Goal: Task Accomplishment & Management: Contribute content

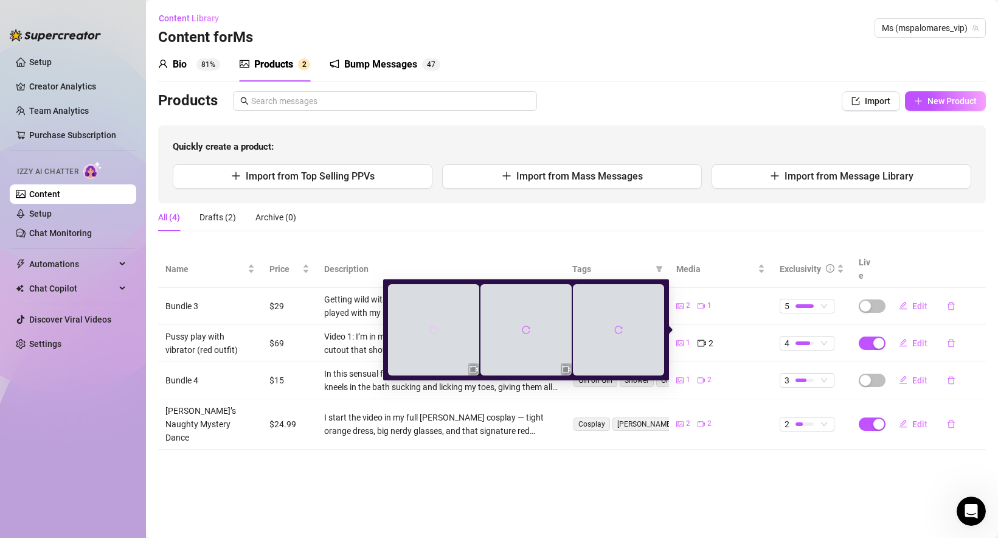
click at [434, 330] on icon "reload" at bounding box center [433, 329] width 9 height 9
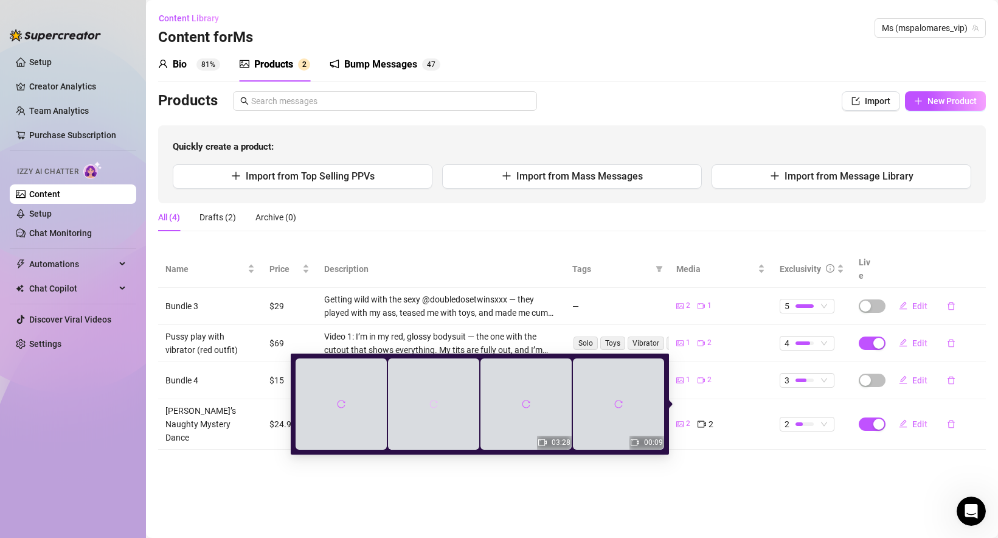
click at [432, 402] on icon "reload" at bounding box center [433, 404] width 9 height 9
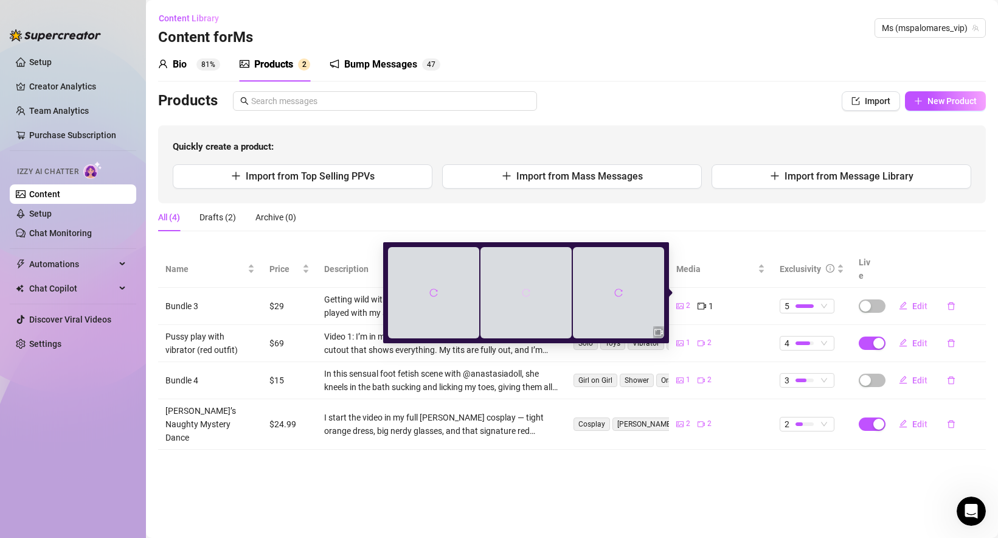
click at [532, 296] on button "button" at bounding box center [525, 292] width 19 height 19
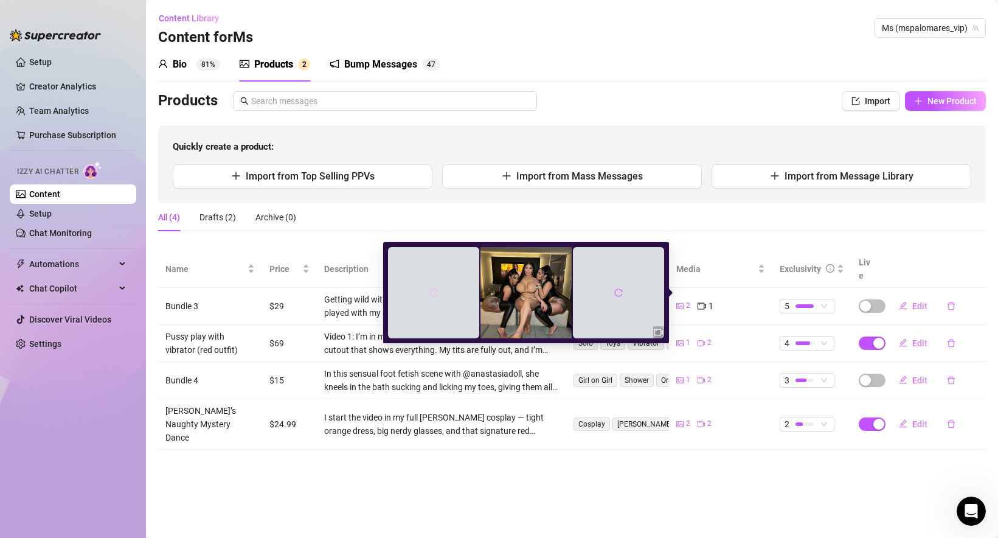
click at [434, 292] on icon "reload" at bounding box center [433, 292] width 9 height 9
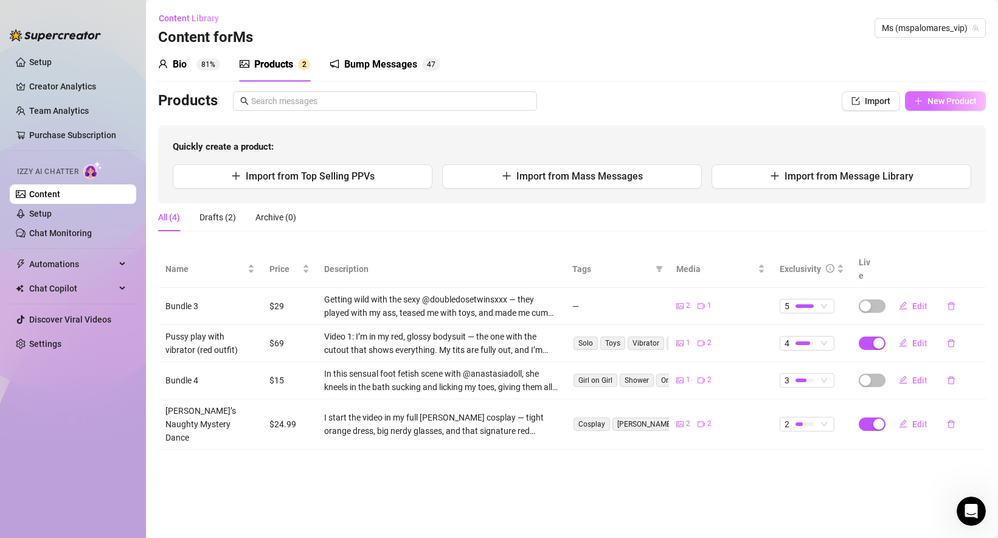
click at [936, 104] on span "New Product" at bounding box center [952, 101] width 49 height 10
type textarea "Type your message here..."
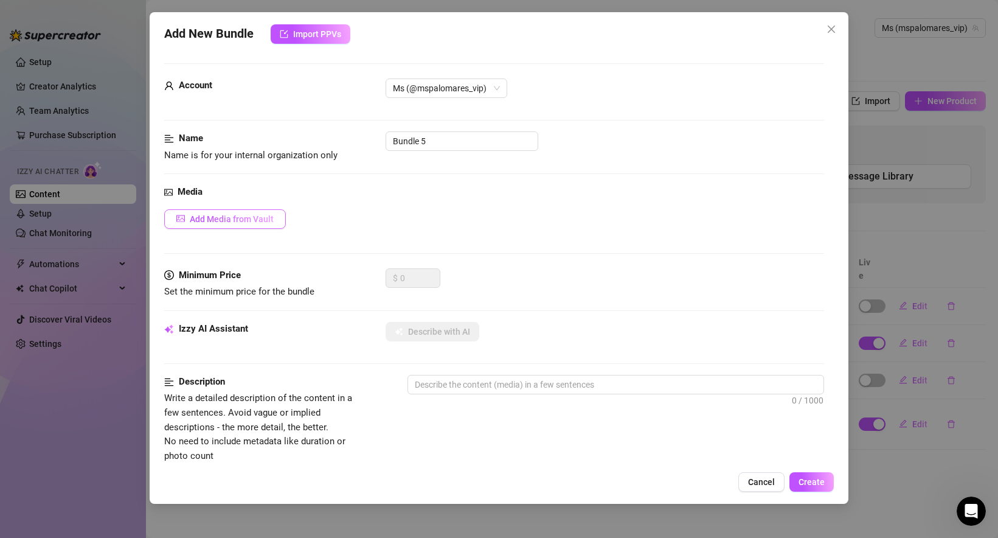
click at [237, 219] on span "Add Media from Vault" at bounding box center [232, 219] width 84 height 10
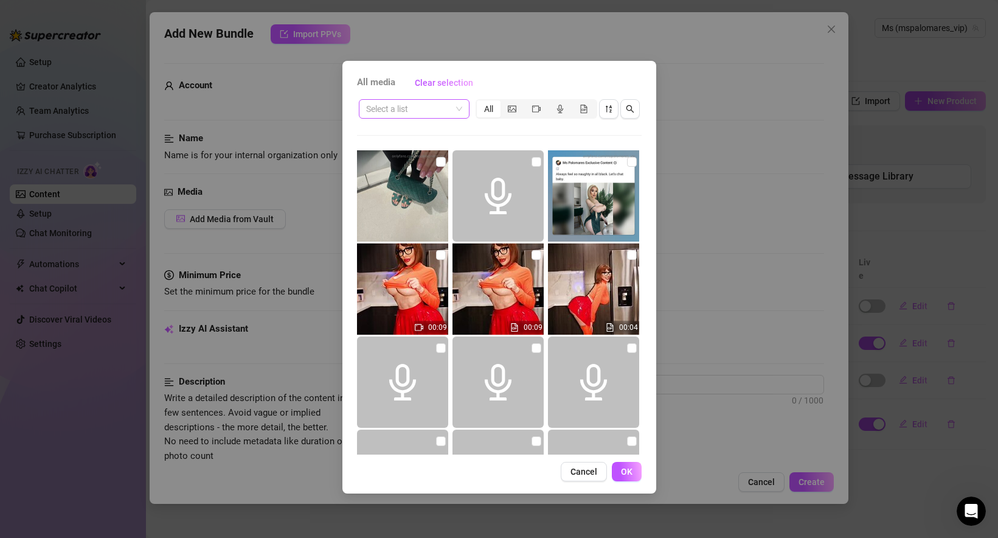
click at [448, 111] on input "search" at bounding box center [408, 109] width 85 height 18
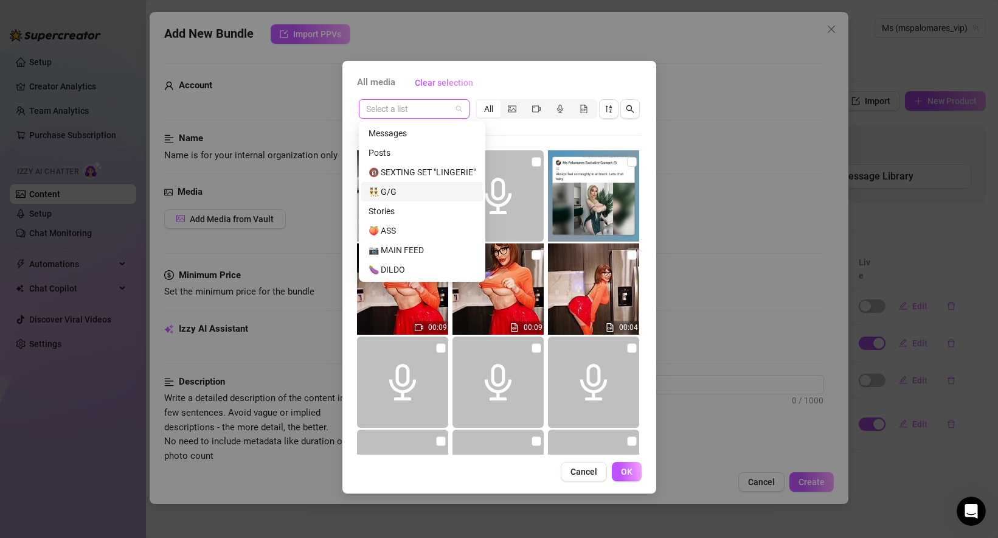
click at [426, 189] on div "👯‍♂️ G/G" at bounding box center [422, 191] width 107 height 13
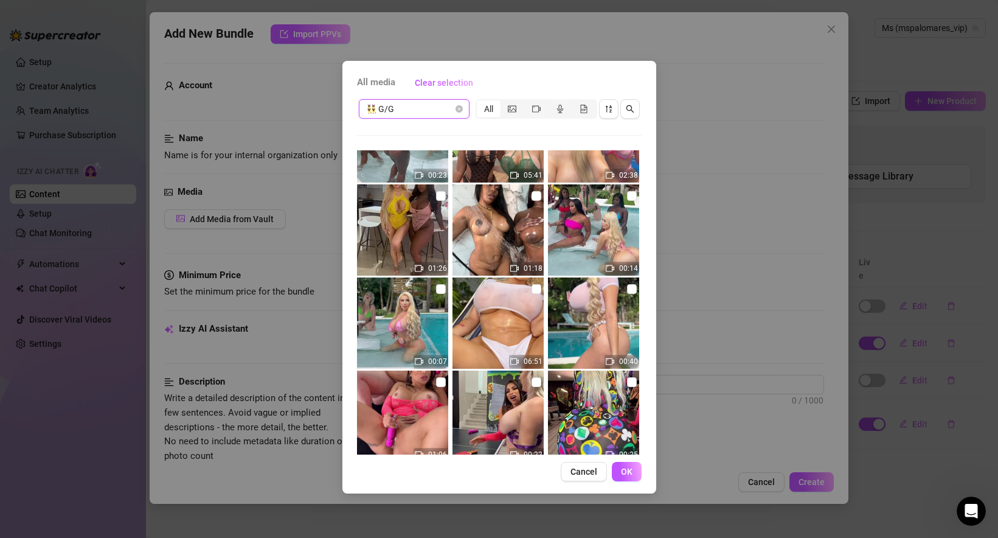
scroll to position [2201, 0]
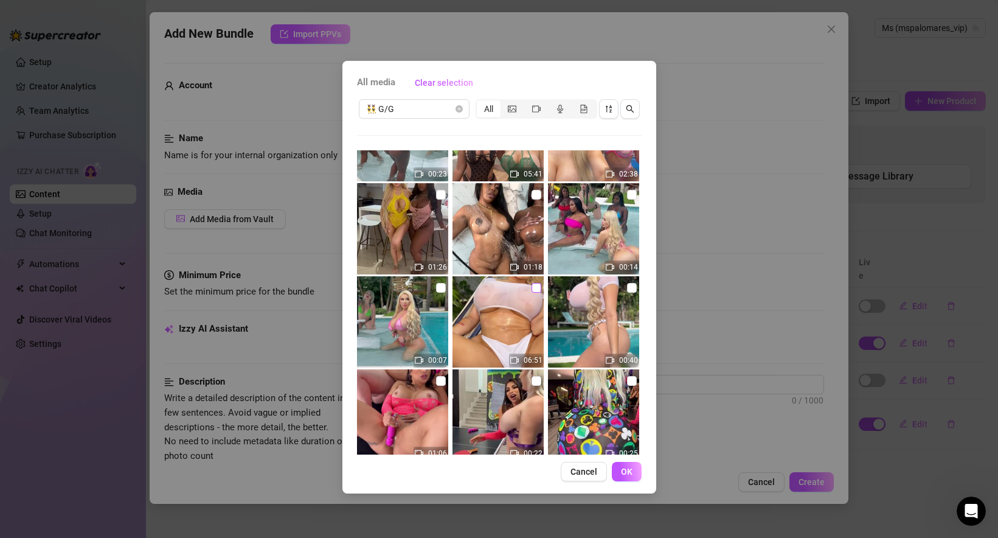
click at [536, 286] on input "checkbox" at bounding box center [537, 288] width 10 height 10
checkbox input "true"
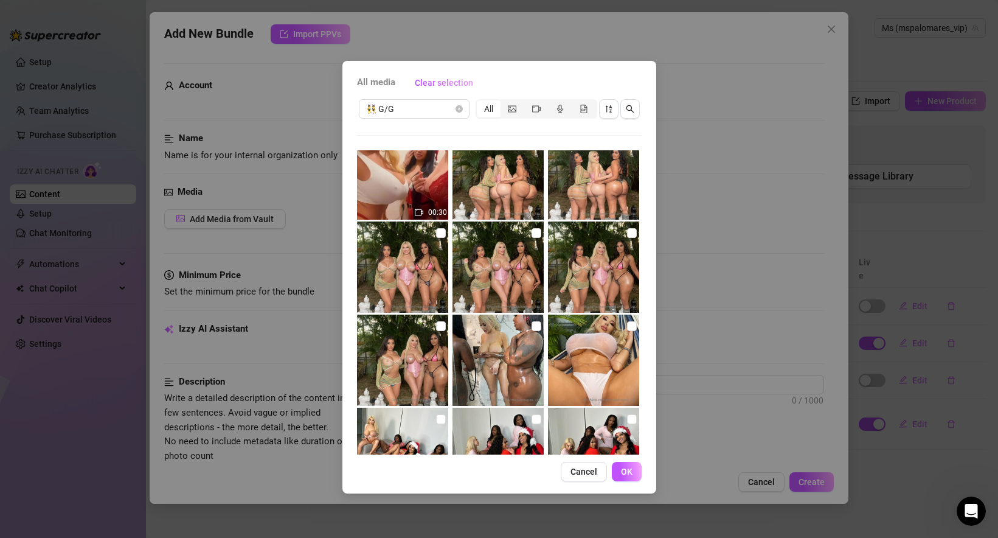
scroll to position [2722, 0]
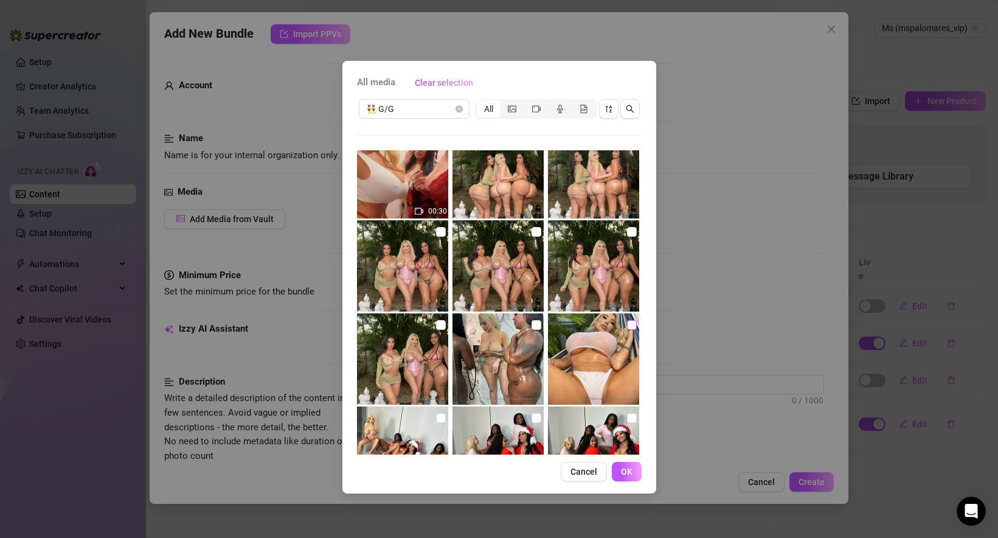
click at [631, 322] on input "checkbox" at bounding box center [632, 325] width 10 height 10
checkbox input "true"
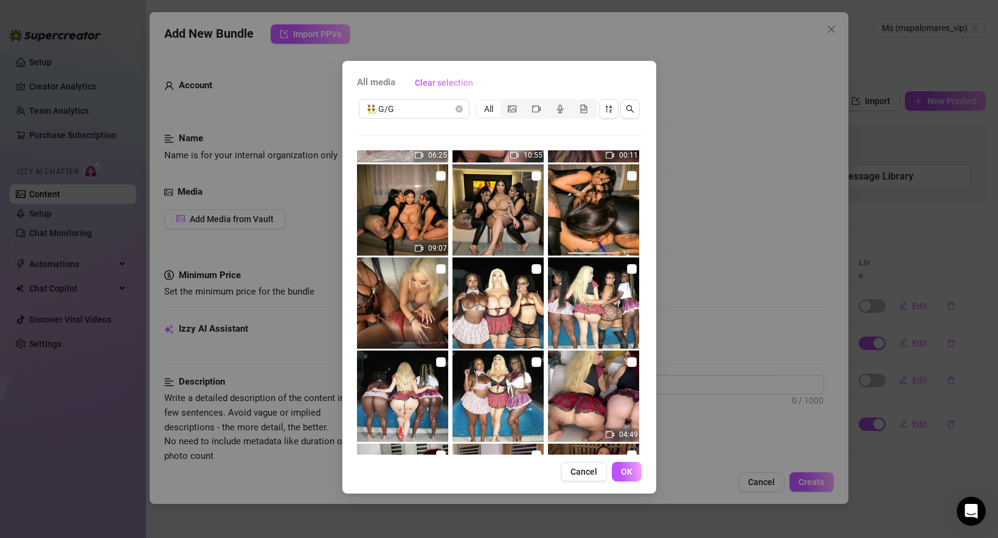
scroll to position [0, 0]
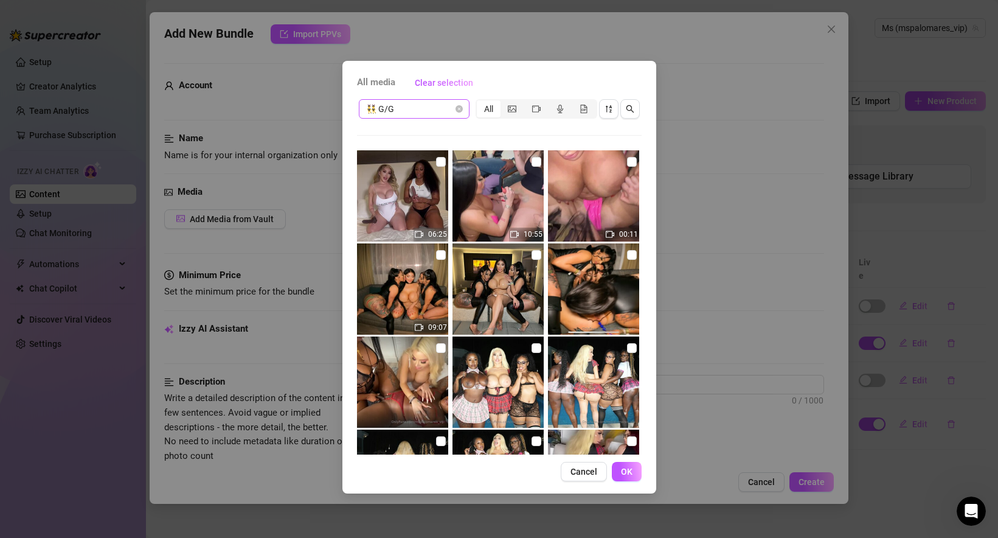
click at [432, 111] on span "👯‍♂️ G/G" at bounding box center [414, 109] width 96 height 18
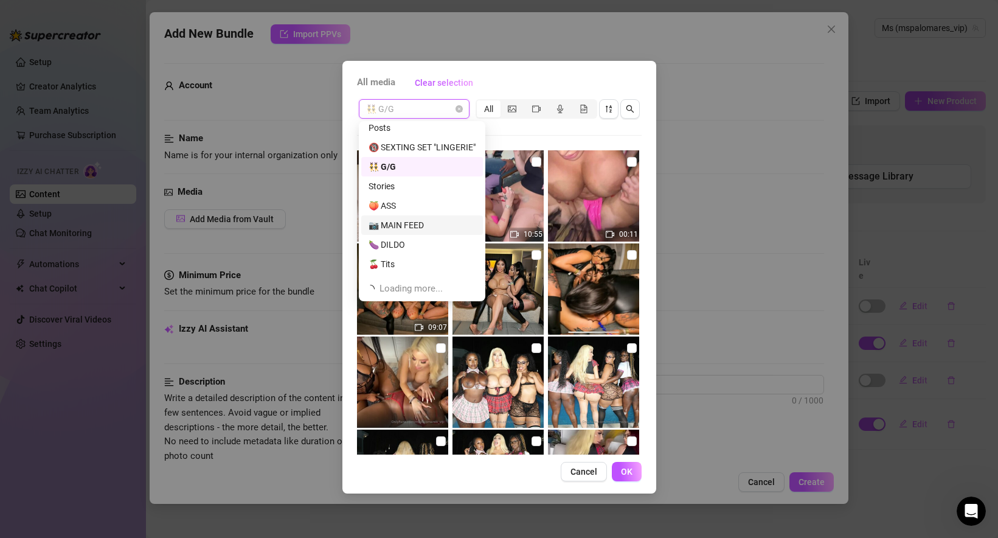
scroll to position [39, 0]
click at [409, 230] on div "🍆 DILDO" at bounding box center [422, 230] width 107 height 13
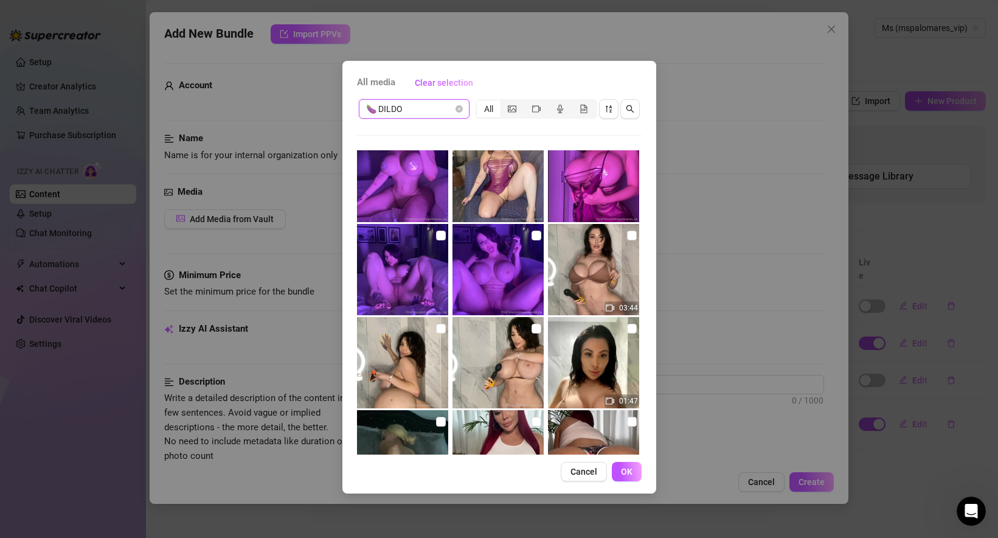
scroll to position [1908, 0]
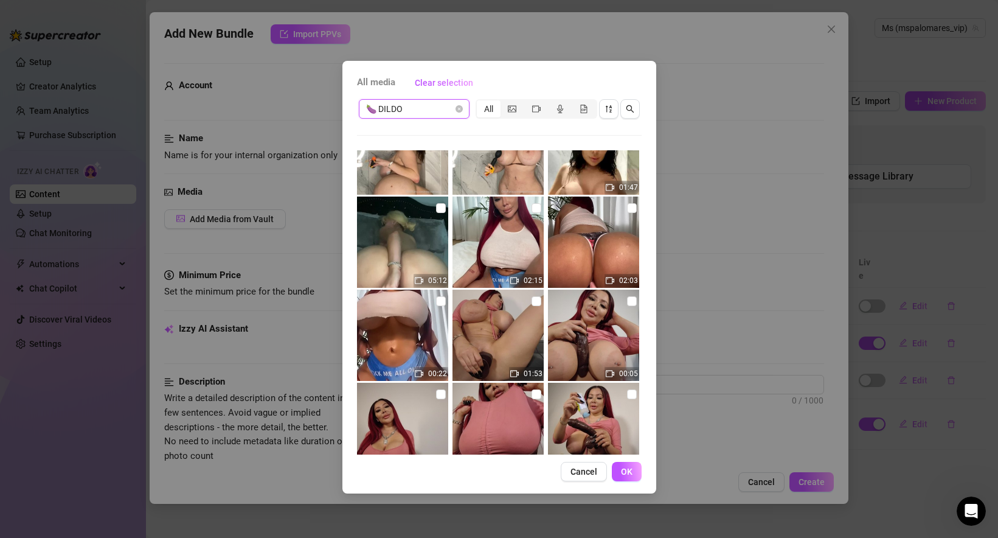
click at [403, 111] on span "🍆 DILDO" at bounding box center [414, 109] width 96 height 18
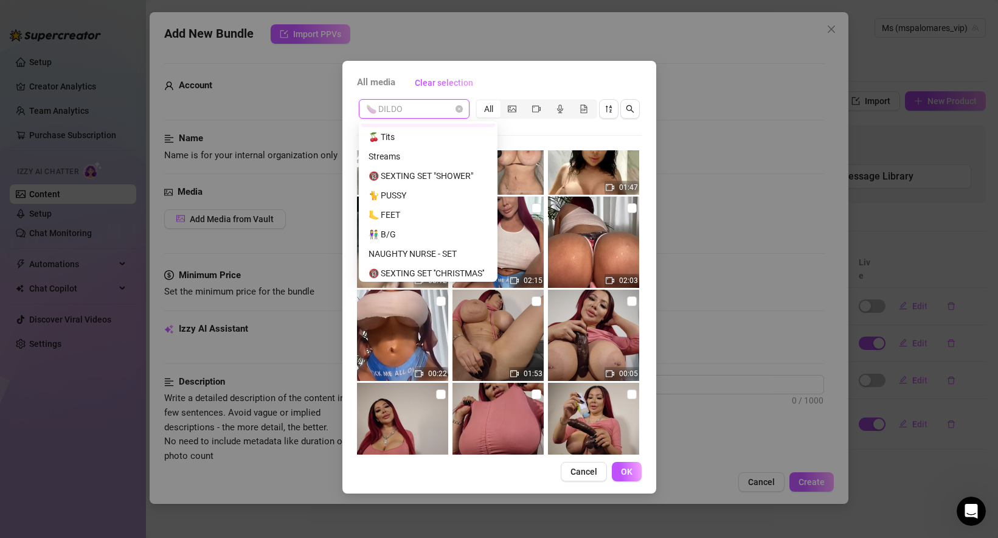
scroll to position [161, 0]
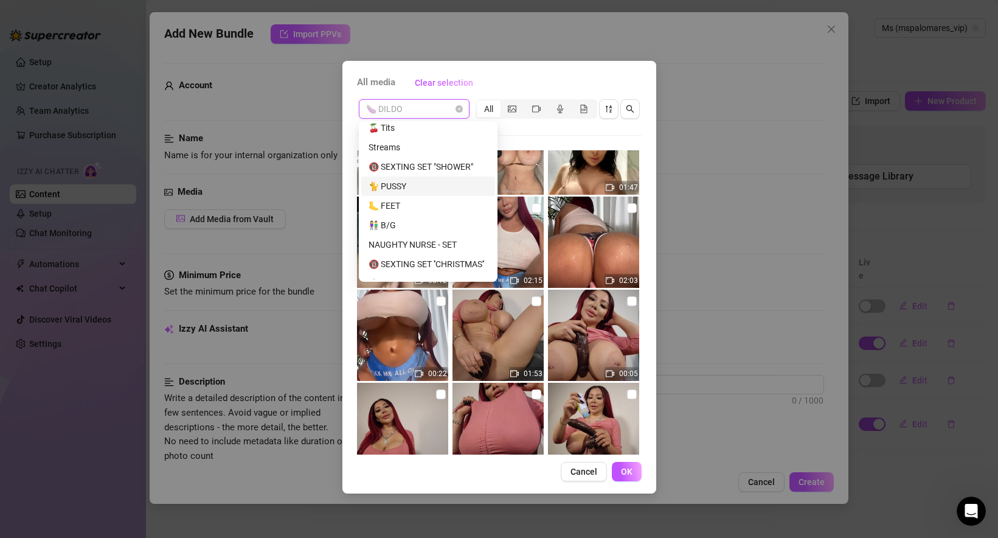
click at [421, 188] on div "🐈 PUSSY" at bounding box center [428, 185] width 119 height 13
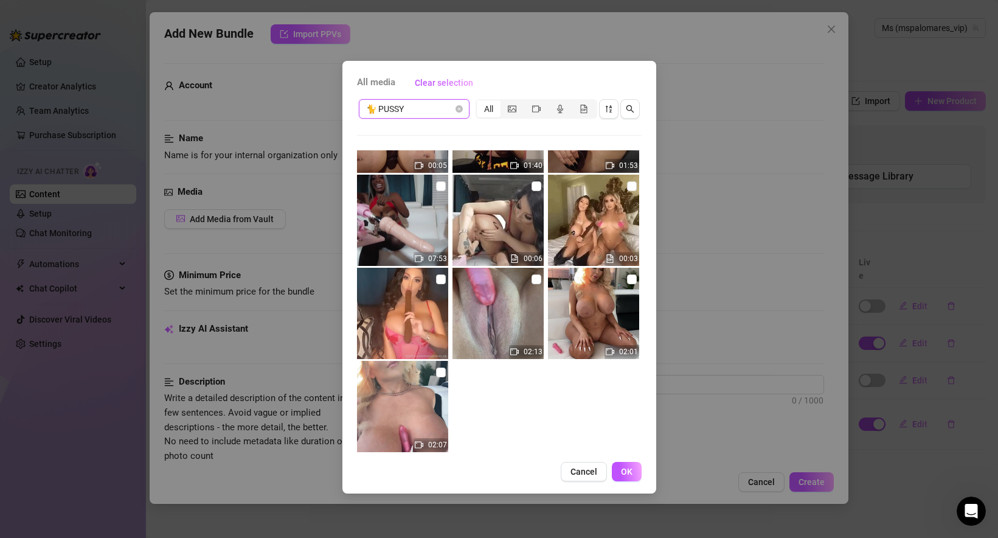
scroll to position [1110, 0]
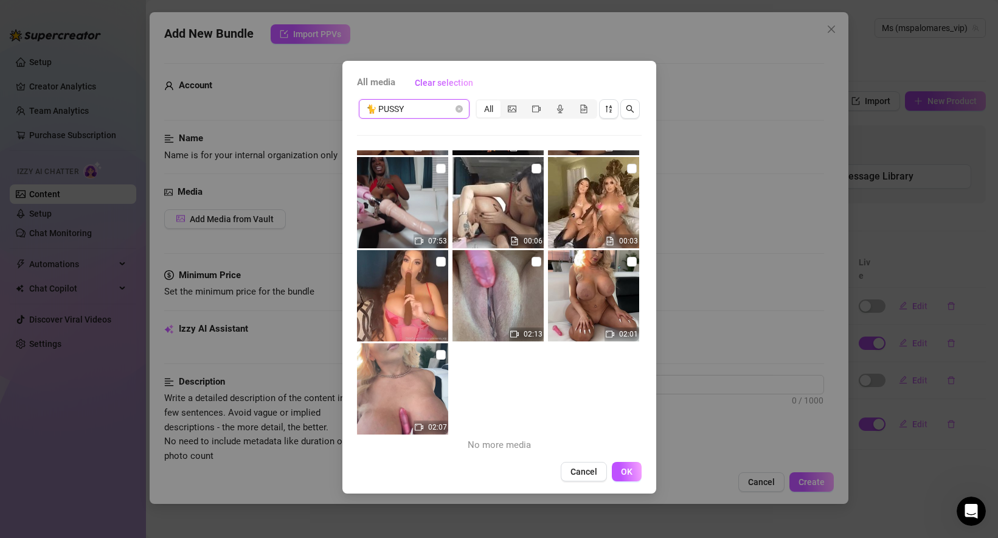
click at [437, 109] on span "🐈 PUSSY" at bounding box center [414, 109] width 96 height 18
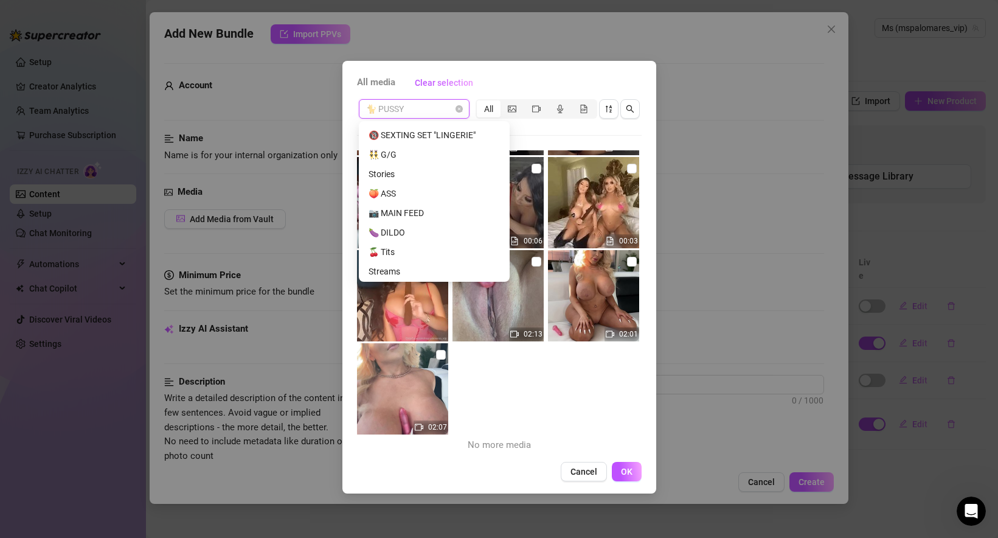
scroll to position [19, 0]
click at [412, 172] on div "👯‍♂️ G/G" at bounding box center [434, 172] width 131 height 13
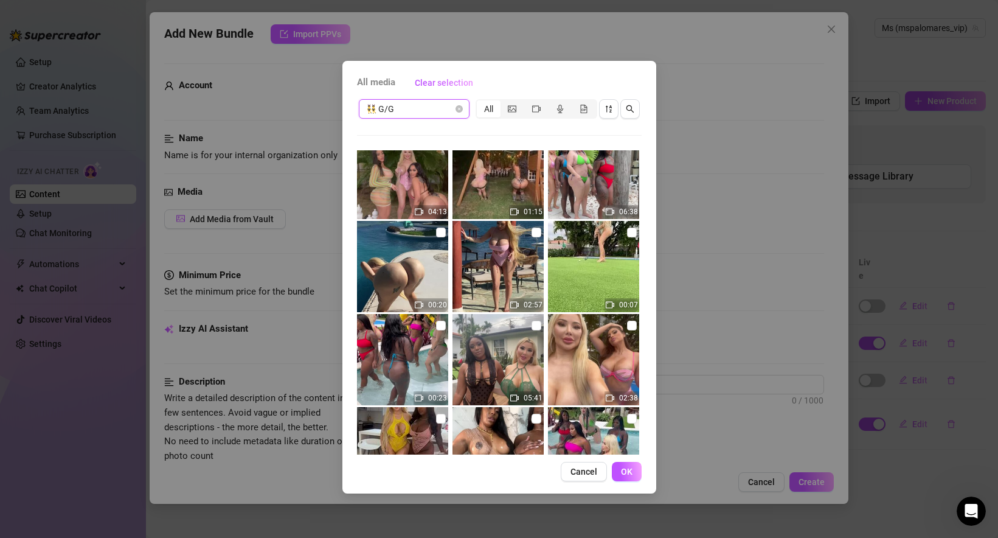
scroll to position [1964, 0]
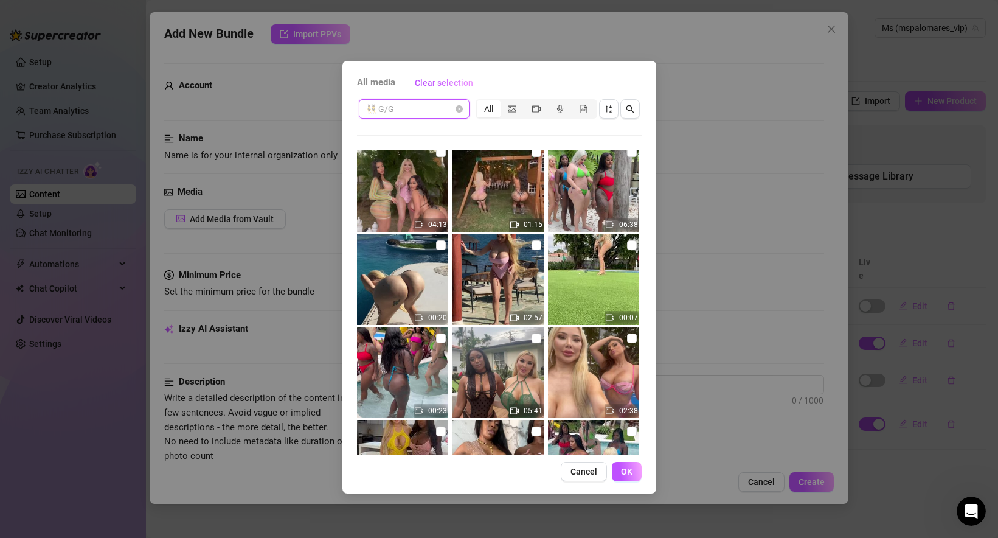
click at [416, 114] on span "👯‍♂️ G/G" at bounding box center [414, 109] width 96 height 18
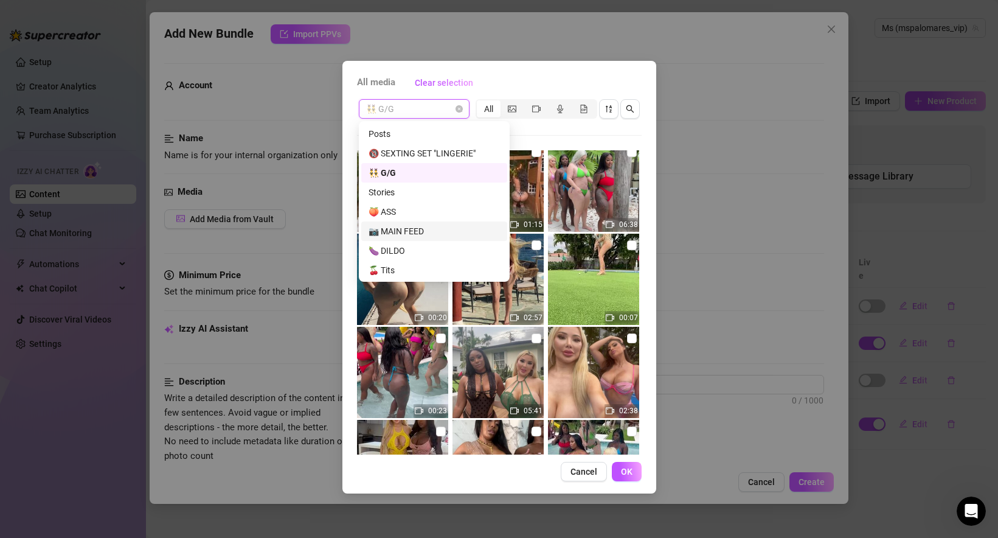
click at [421, 229] on div "📷 MAIN FEED" at bounding box center [434, 230] width 131 height 13
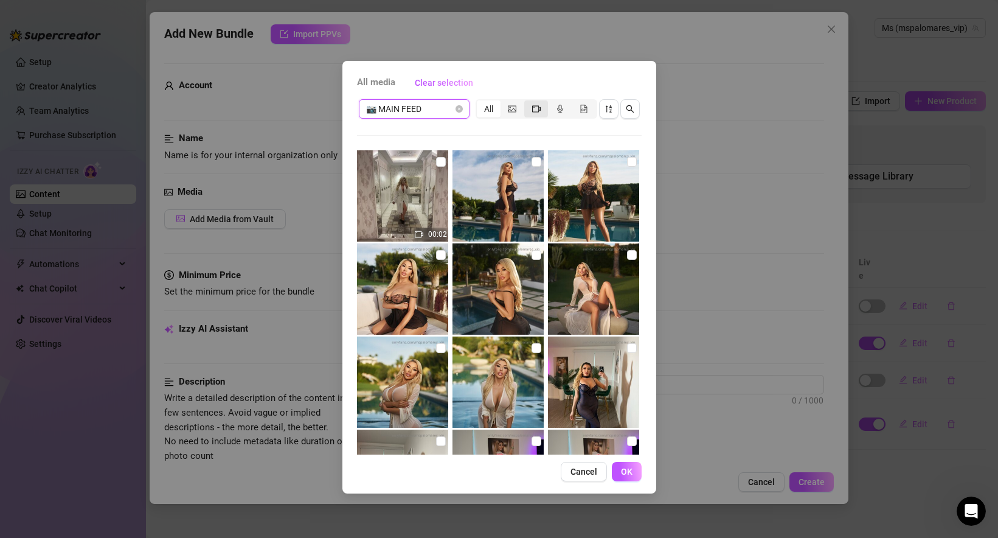
click at [537, 110] on icon "video-camera" at bounding box center [536, 109] width 9 height 9
click at [527, 102] on input "segmented control" at bounding box center [527, 102] width 0 height 0
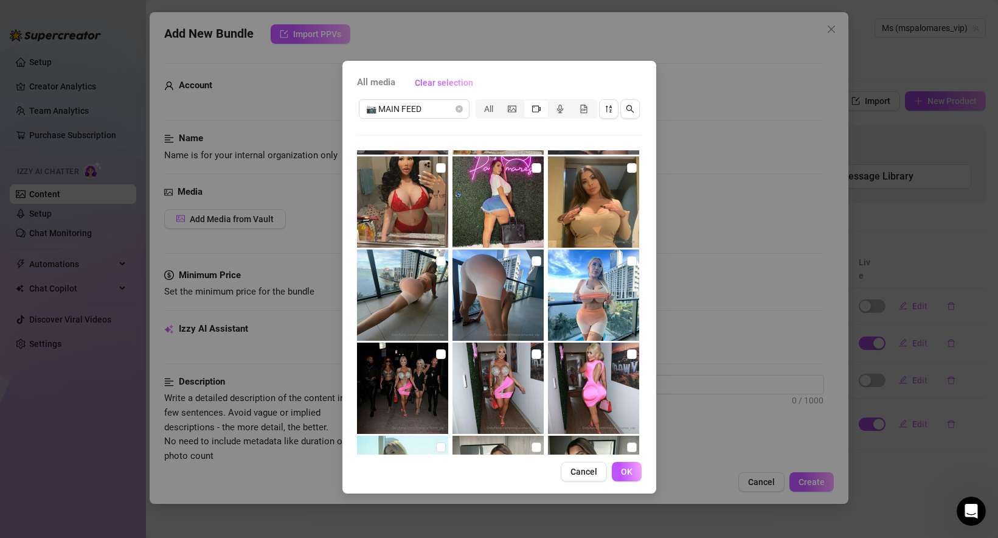
scroll to position [1948, 0]
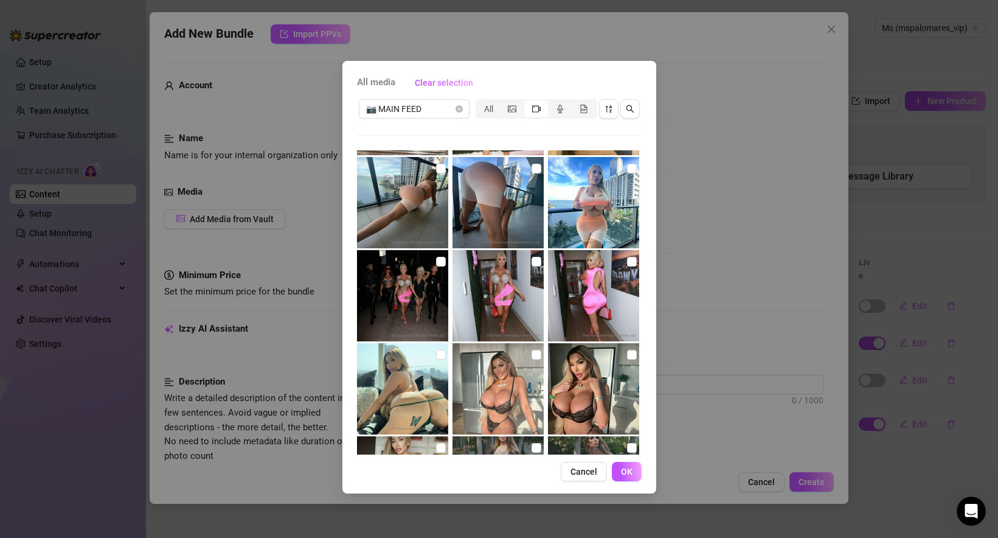
click at [534, 113] on span "segmented control" at bounding box center [536, 109] width 9 height 10
click at [527, 102] on input "segmented control" at bounding box center [527, 102] width 0 height 0
click at [534, 113] on span "segmented control" at bounding box center [536, 109] width 9 height 10
click at [527, 102] on input "segmented control" at bounding box center [527, 102] width 0 height 0
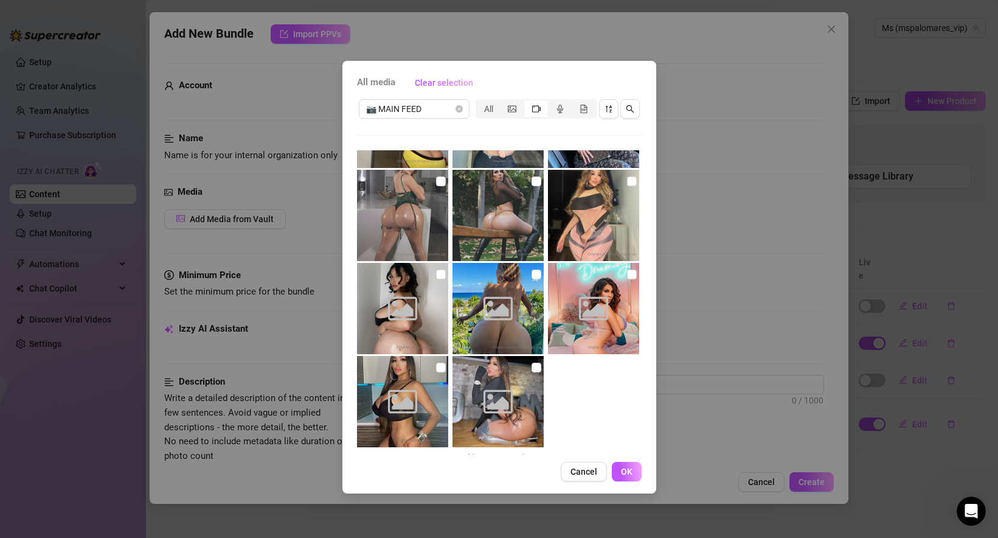
scroll to position [3623, 0]
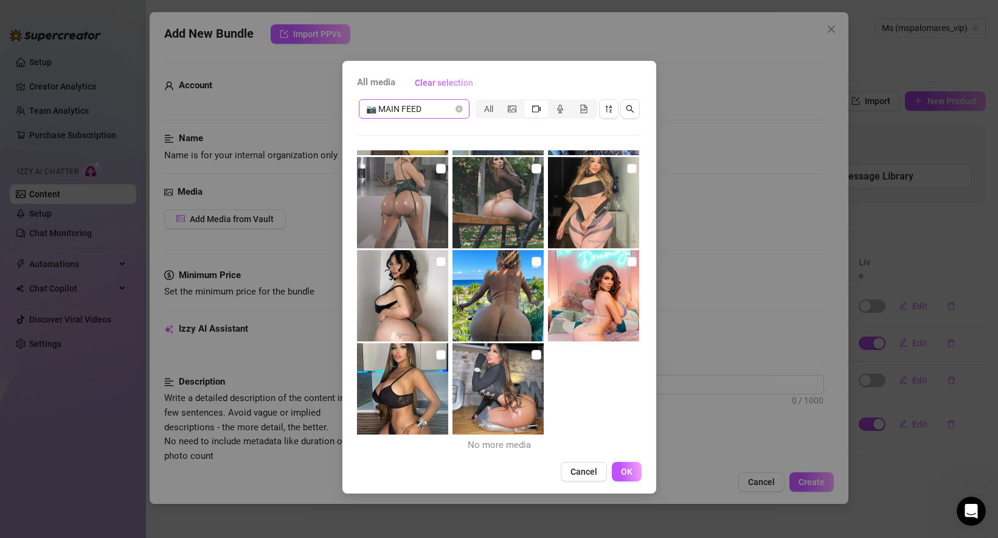
click at [428, 106] on span "📷 MAIN FEED" at bounding box center [414, 109] width 96 height 18
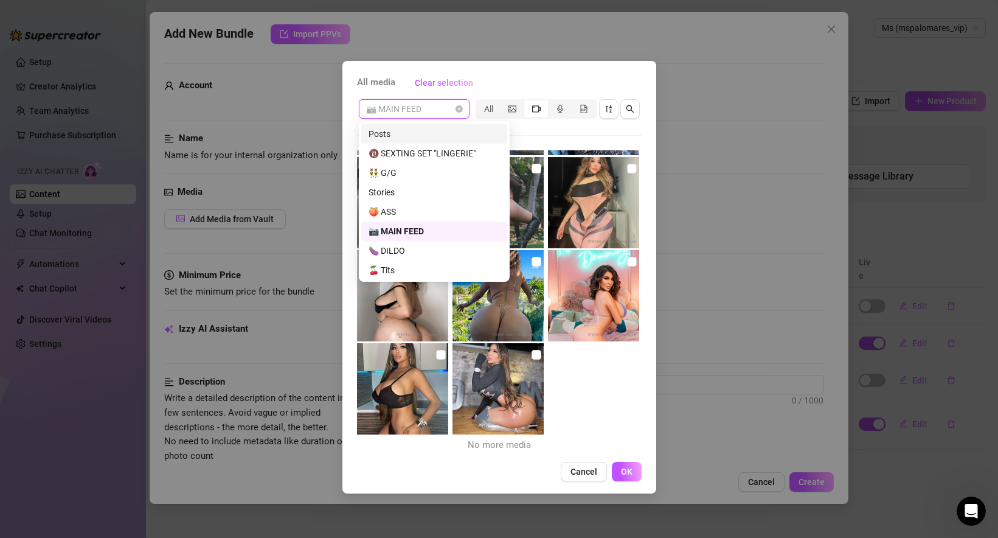
click at [415, 133] on div "Posts" at bounding box center [434, 133] width 131 height 13
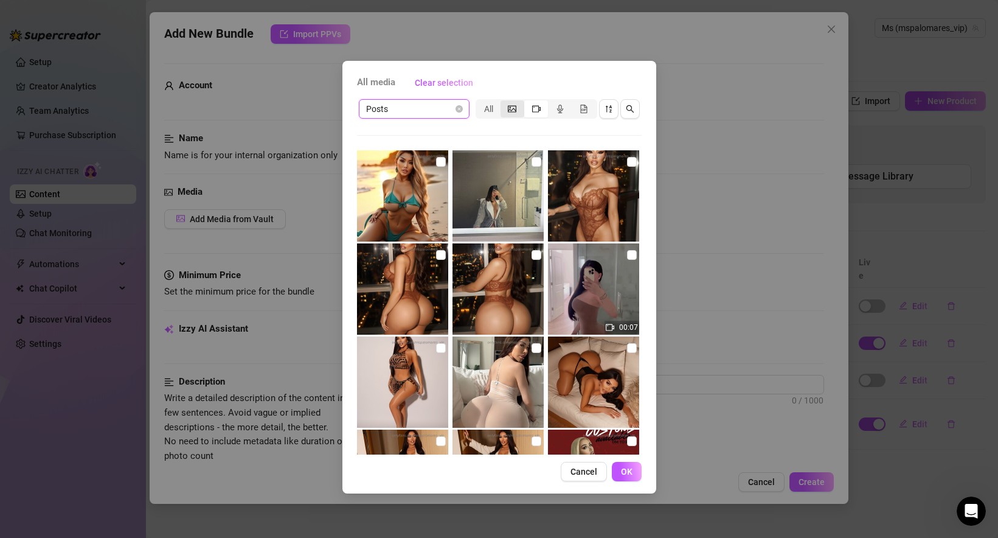
click at [512, 106] on icon "picture" at bounding box center [512, 109] width 9 height 9
click at [504, 102] on input "segmented control" at bounding box center [504, 102] width 0 height 0
click at [538, 105] on icon "video-camera" at bounding box center [536, 108] width 9 height 7
click at [527, 102] on input "segmented control" at bounding box center [527, 102] width 0 height 0
click at [538, 105] on icon "video-camera" at bounding box center [536, 108] width 9 height 7
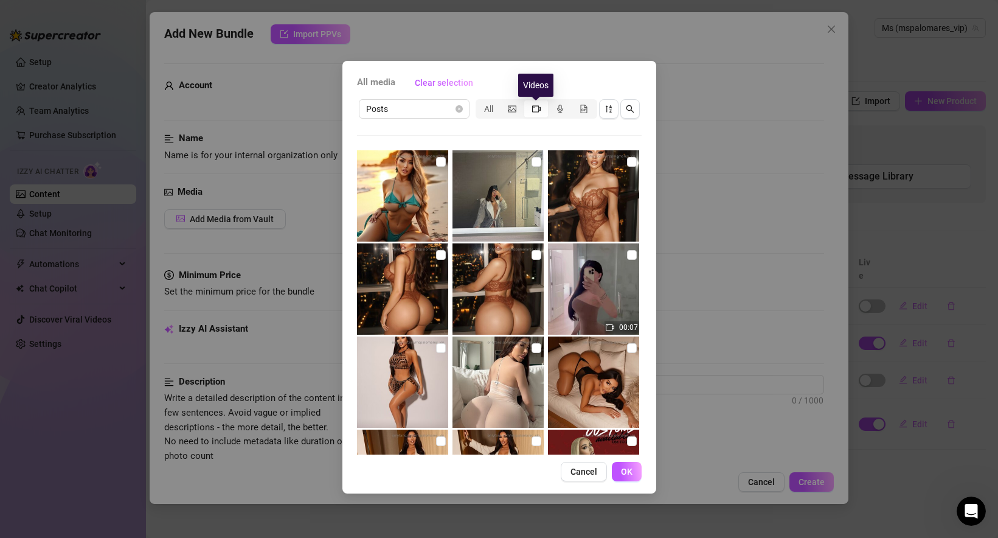
click at [527, 102] on input "segmented control" at bounding box center [527, 102] width 0 height 0
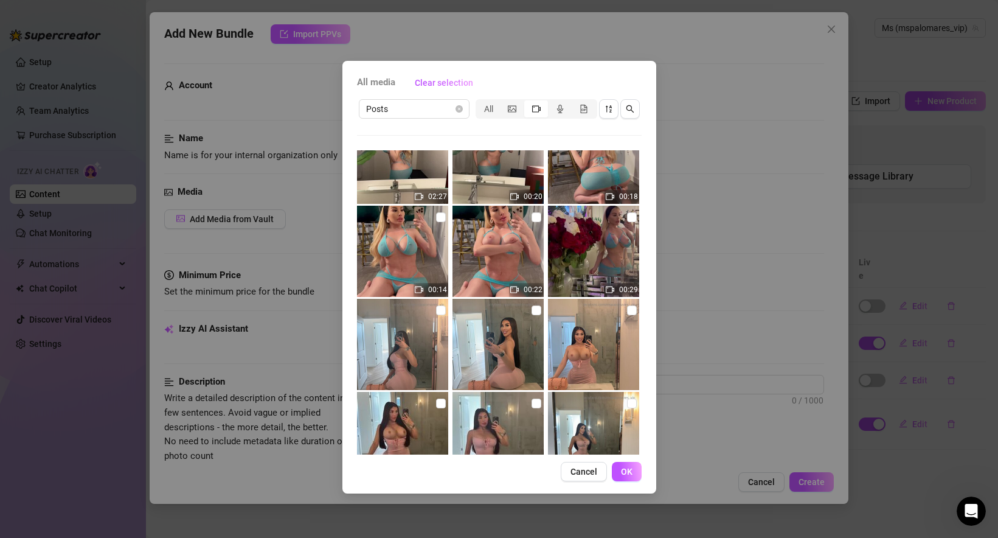
scroll to position [970, 0]
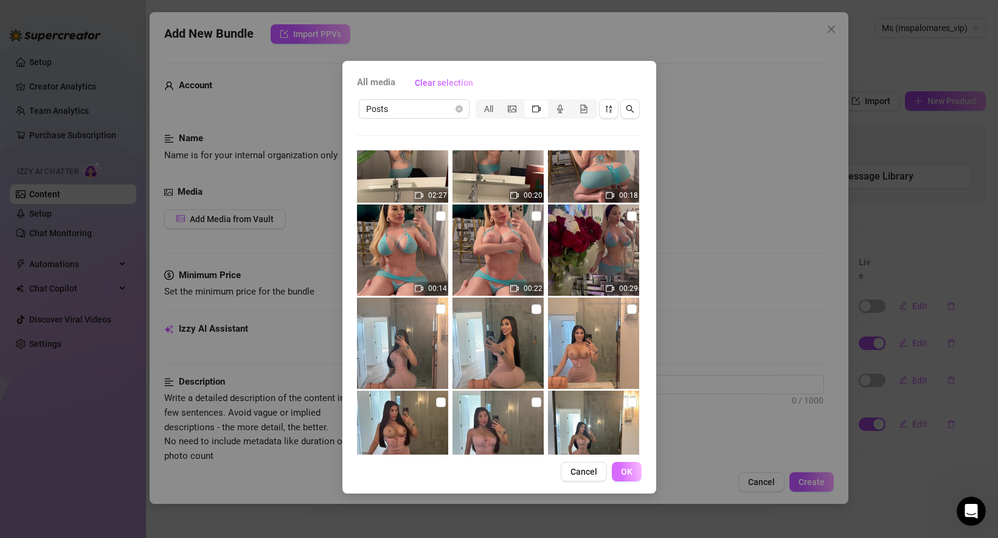
click at [626, 477] on button "OK" at bounding box center [627, 471] width 30 height 19
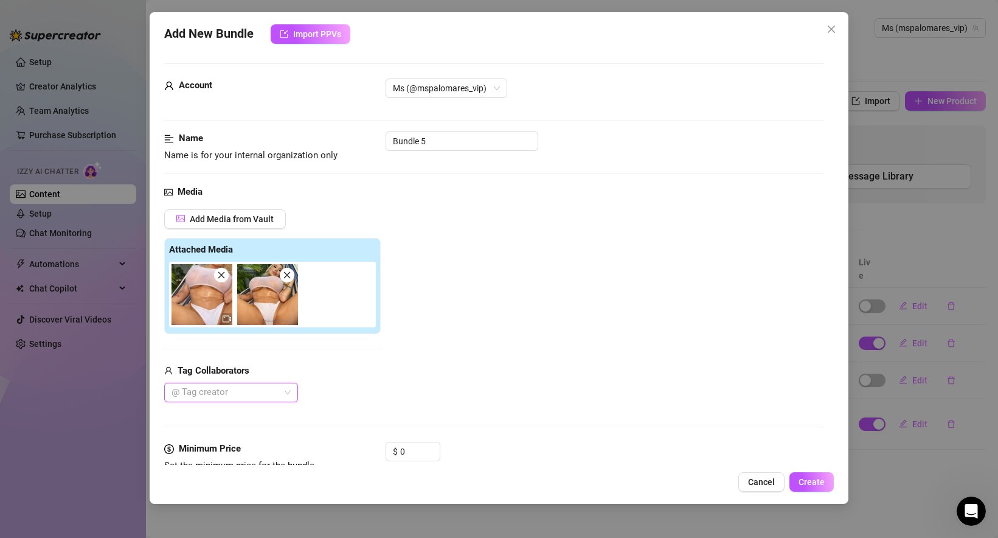
type input "[PERSON_NAME] VIP"
click at [214, 416] on div "[PERSON_NAME] VIP" at bounding box center [231, 416] width 114 height 13
click at [273, 392] on div "[PERSON_NAME] VIP" at bounding box center [225, 392] width 116 height 17
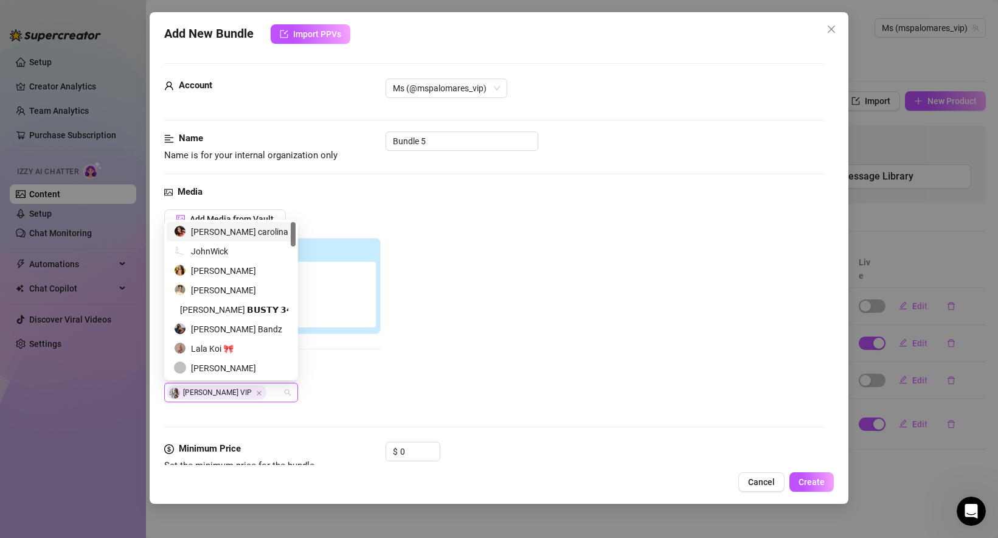
paste input "[PERSON_NAME] 🌻 (#1 HOT BLONDIE ON OF)"
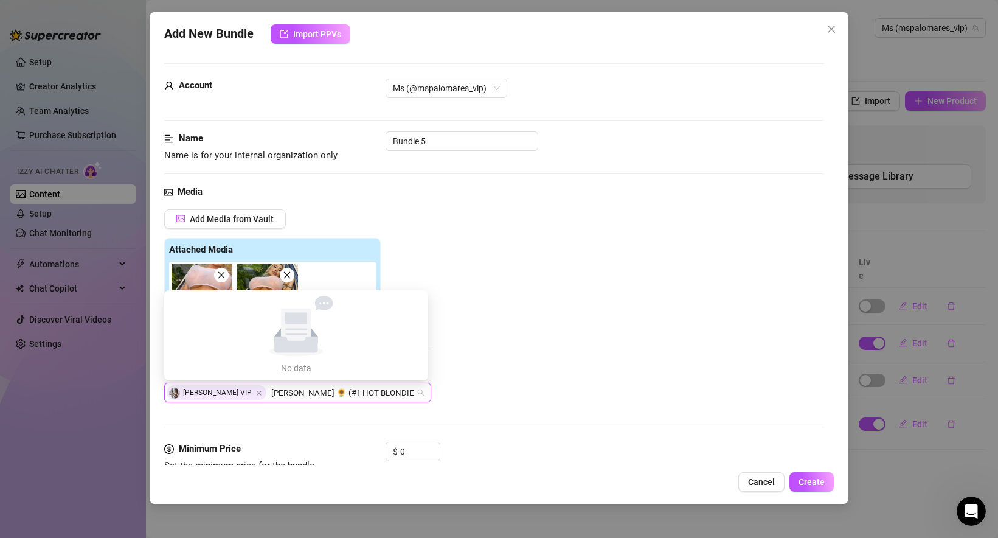
drag, startPoint x: 290, startPoint y: 392, endPoint x: 417, endPoint y: 397, distance: 126.6
click at [417, 397] on div "[PERSON_NAME] VIP [PERSON_NAME] 🌻 (#1 HOT BLONDIE ON OF) [PERSON_NAME] 🌻 (#1 HO…" at bounding box center [297, 392] width 267 height 19
type input "[PERSON_NAME]"
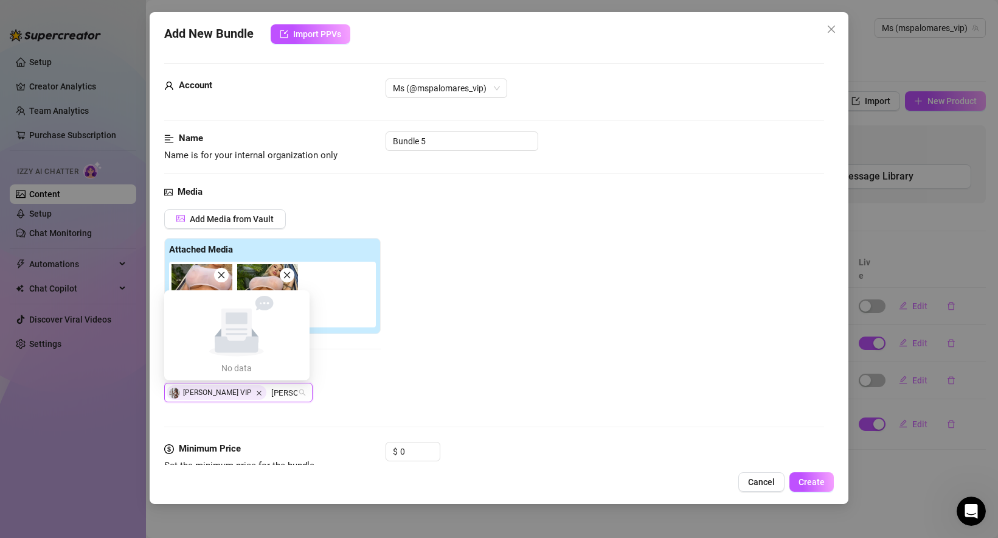
click at [257, 392] on icon "Close" at bounding box center [259, 393] width 6 height 6
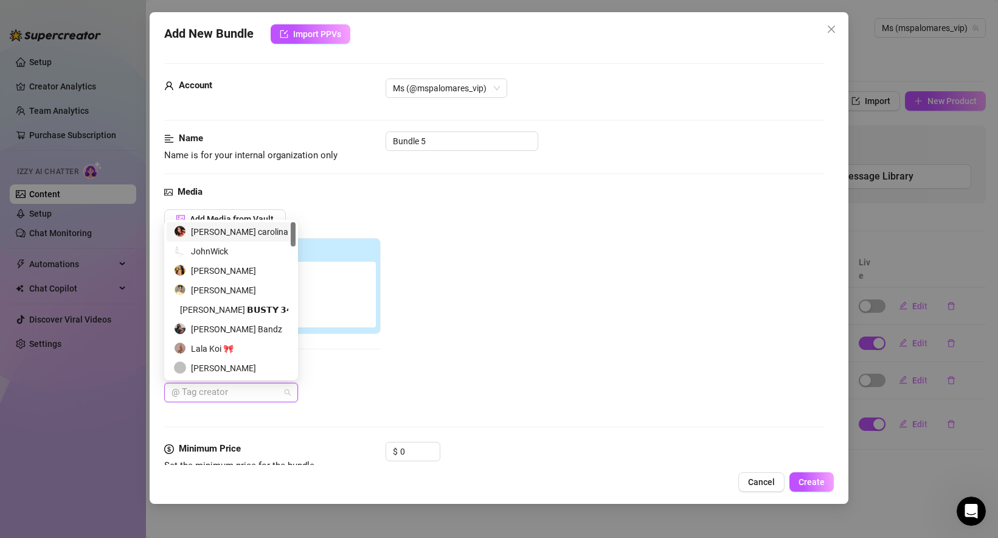
paste input "[PERSON_NAME] 🌻 (#1 HOT BLONDIE ON OF)"
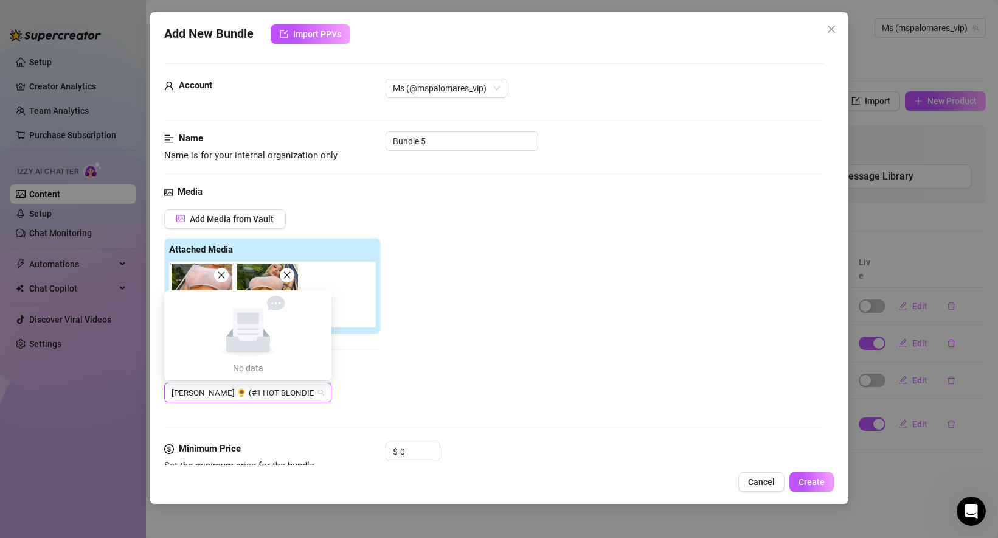
drag, startPoint x: 203, startPoint y: 392, endPoint x: 392, endPoint y: 392, distance: 189.2
click at [392, 392] on div "Add Media from Vault Attached Media Tag Collaborators [PERSON_NAME] 🌻 (#1 HOT B…" at bounding box center [494, 305] width 660 height 193
type input "[PERSON_NAME]"
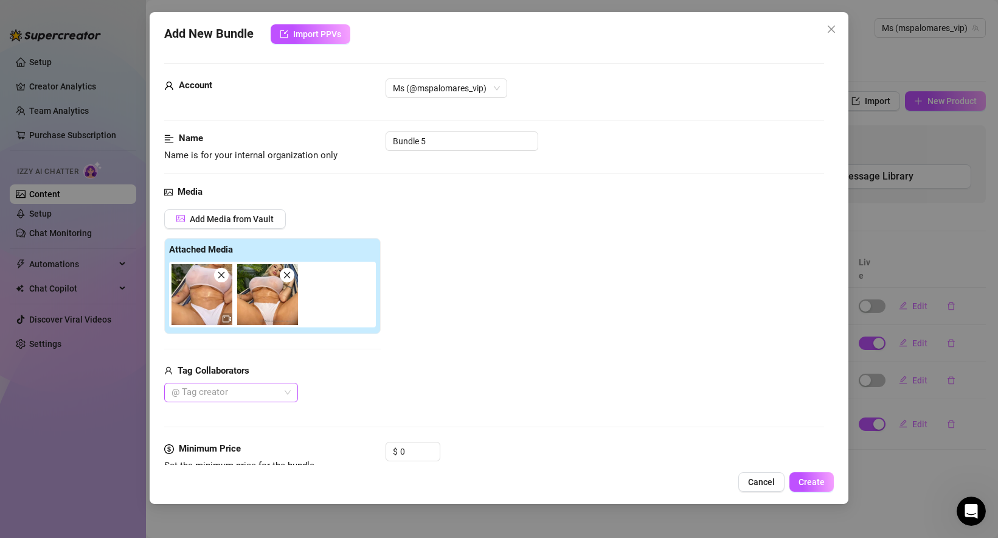
click at [228, 394] on div at bounding box center [225, 392] width 116 height 17
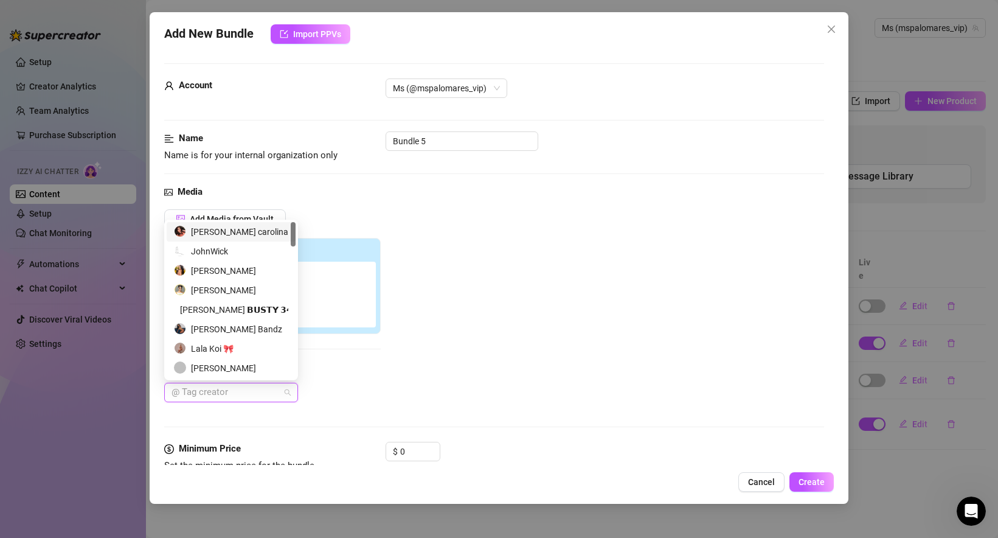
paste input "everyonelovestanya"
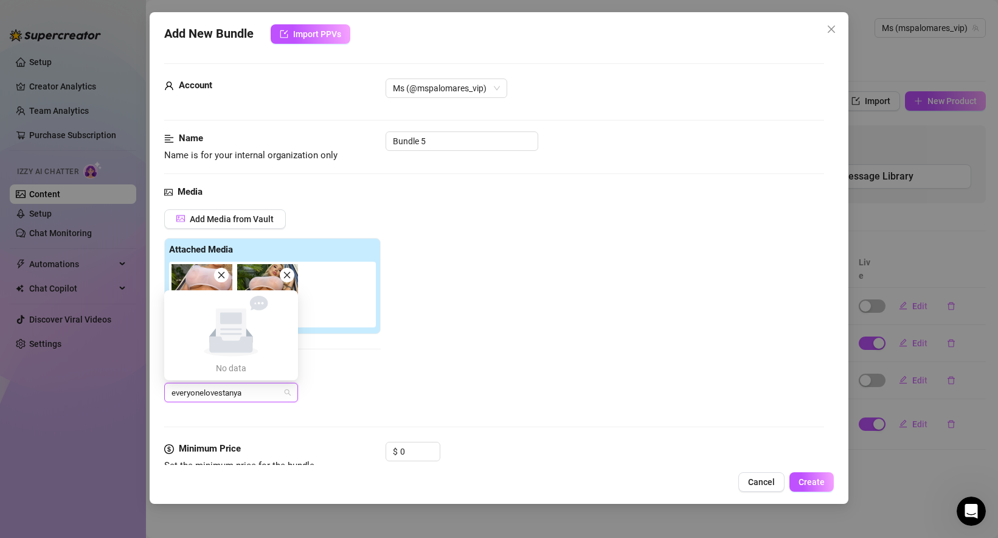
click at [172, 391] on input "everyonelovestanya" at bounding box center [213, 392] width 82 height 15
type input "@everyonelovestanya"
click at [320, 397] on div "@everyonelovestanya" at bounding box center [272, 392] width 217 height 19
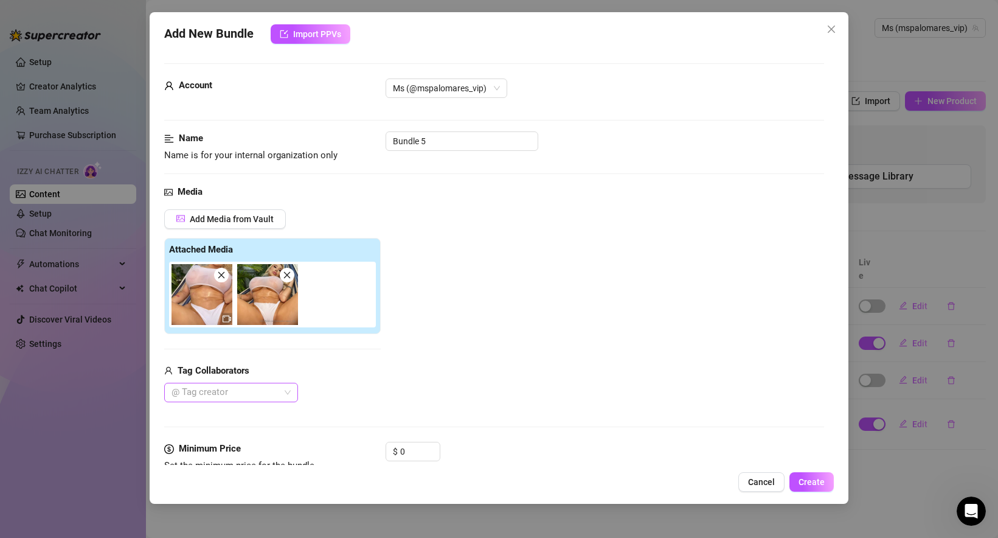
click at [219, 389] on div at bounding box center [225, 392] width 116 height 17
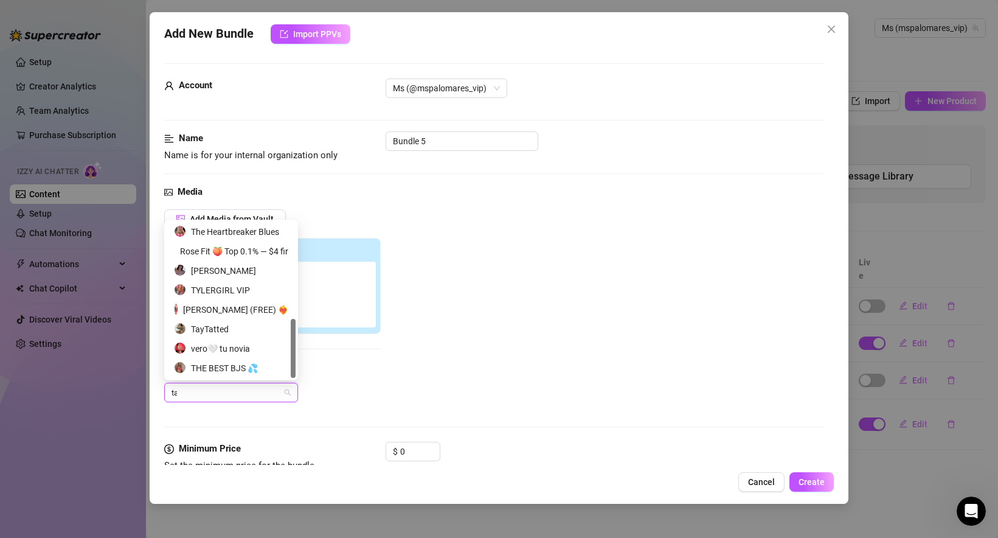
scroll to position [0, 0]
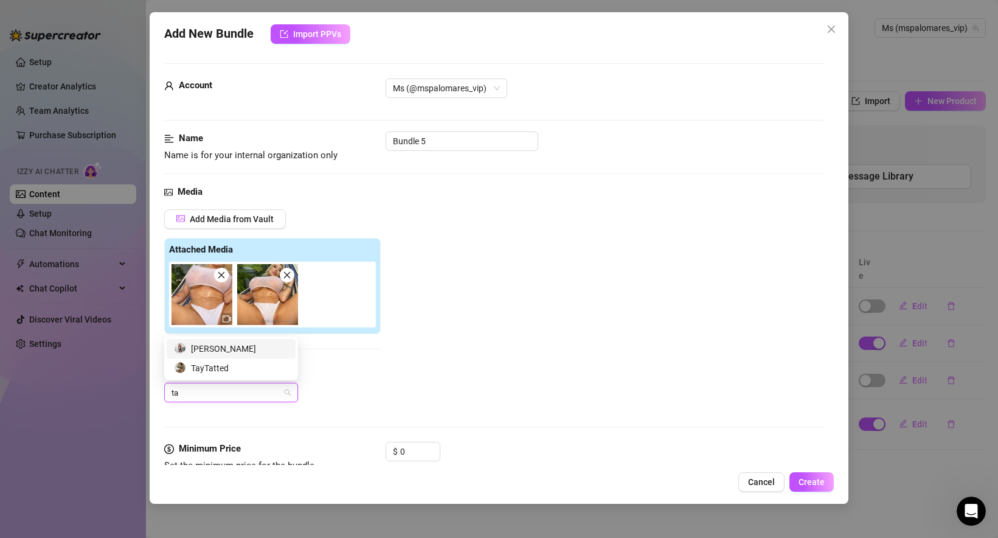
type input "t"
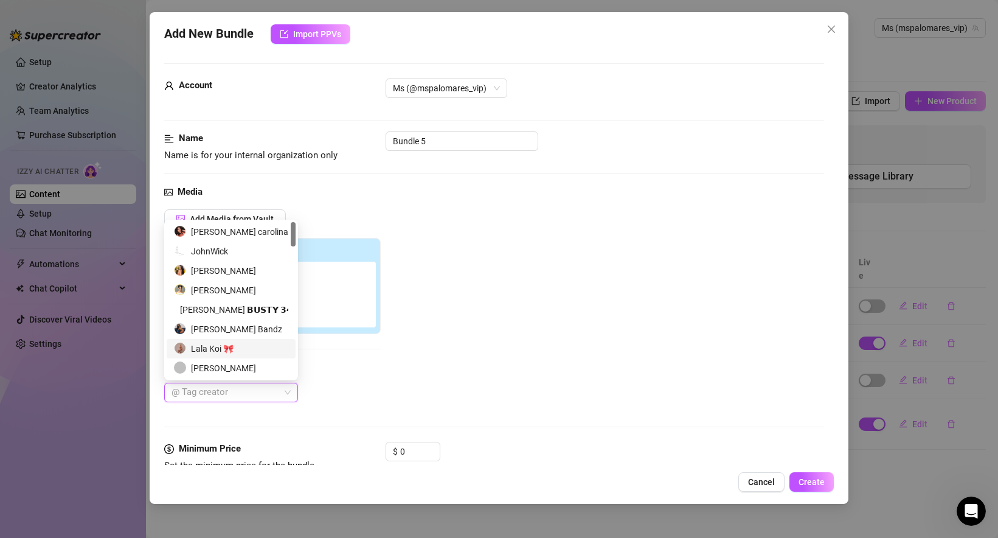
click at [440, 363] on div "Add Media from Vault Attached Media Tag Collaborators @ Tag creator" at bounding box center [494, 305] width 660 height 193
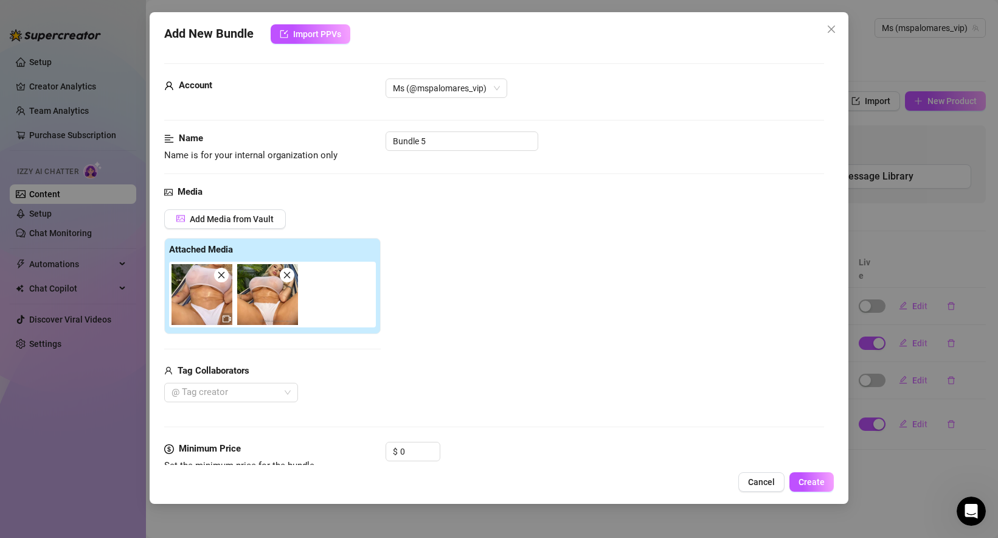
scroll to position [1, 0]
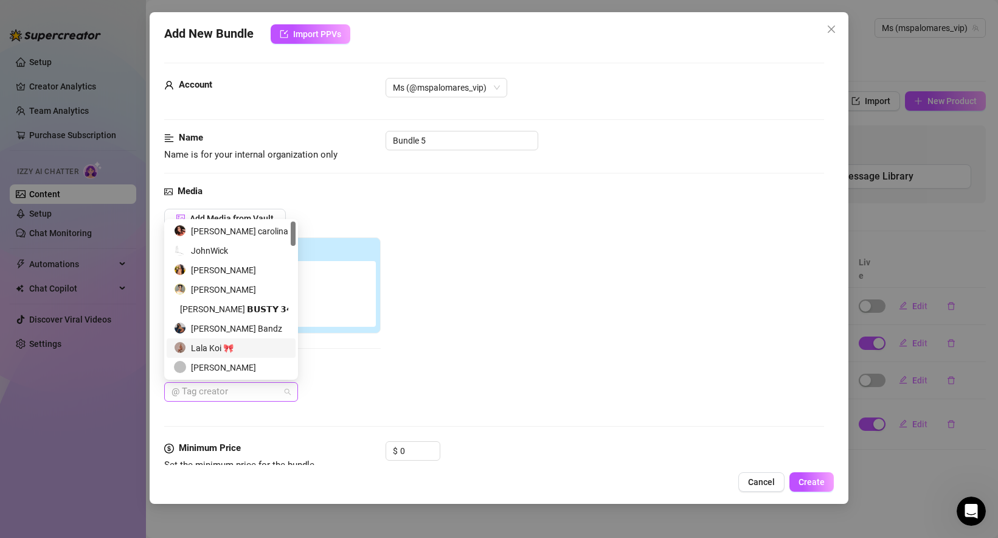
click at [209, 395] on div at bounding box center [225, 391] width 116 height 17
type input "ch"
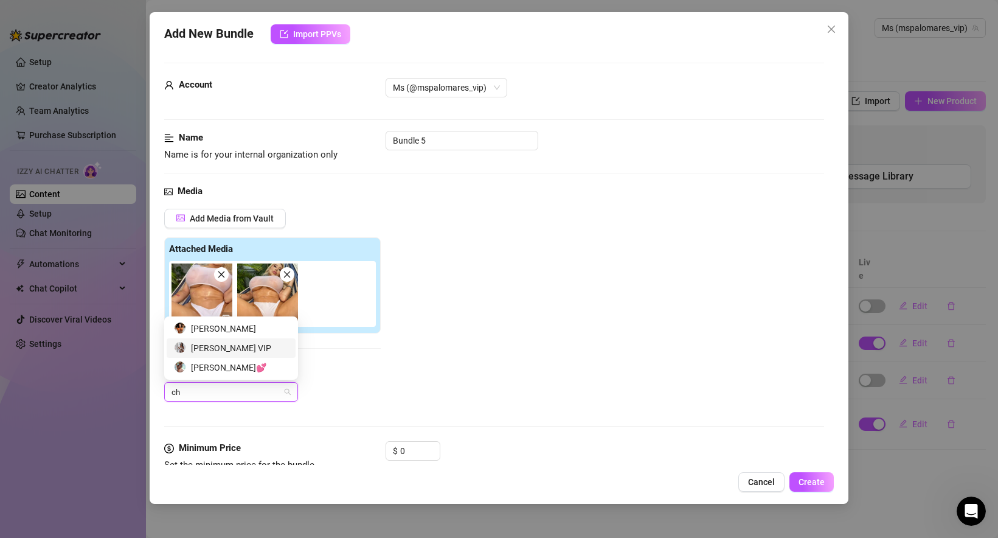
click at [234, 347] on div "[PERSON_NAME] VIP" at bounding box center [231, 347] width 114 height 13
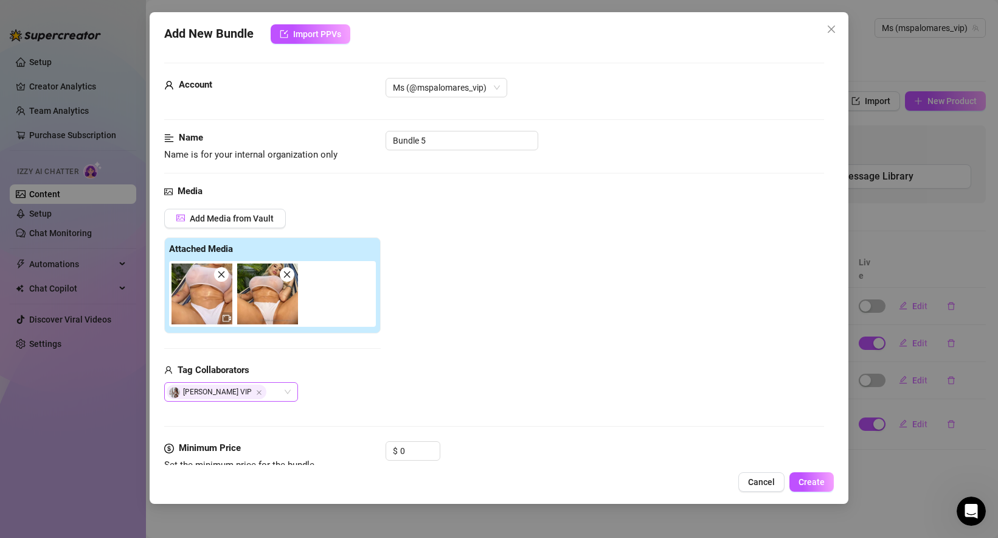
click at [266, 390] on span "[PERSON_NAME] VIP" at bounding box center [219, 391] width 105 height 15
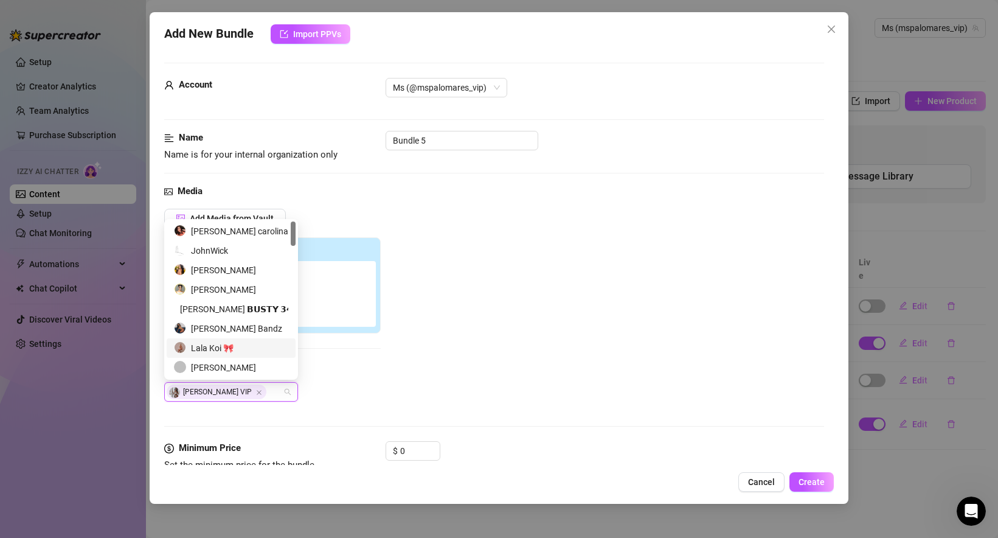
paste input "HOT BLONDIE"
type input "HOT BLONDIE"
click at [401, 375] on div "Add Media from Vault Attached Media Tag Collaborators [PERSON_NAME] VIP" at bounding box center [494, 305] width 660 height 193
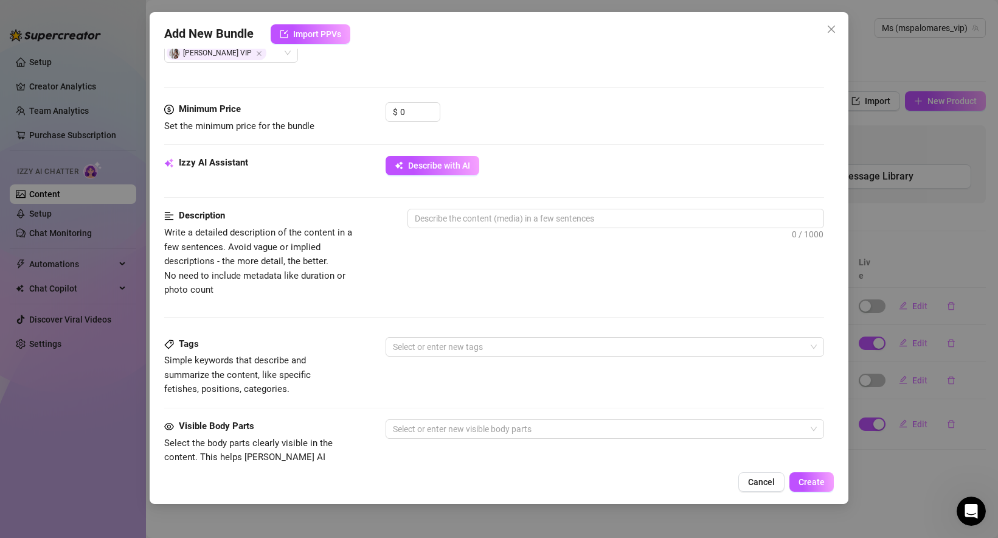
scroll to position [341, 0]
click at [437, 217] on textarea at bounding box center [615, 216] width 415 height 18
paste textarea "Getting off with my dildo while playing side by side with @everyonelovestanya a…"
type textarea "Getting off with my dildo while playing side by side with @everyonelovestanya a…"
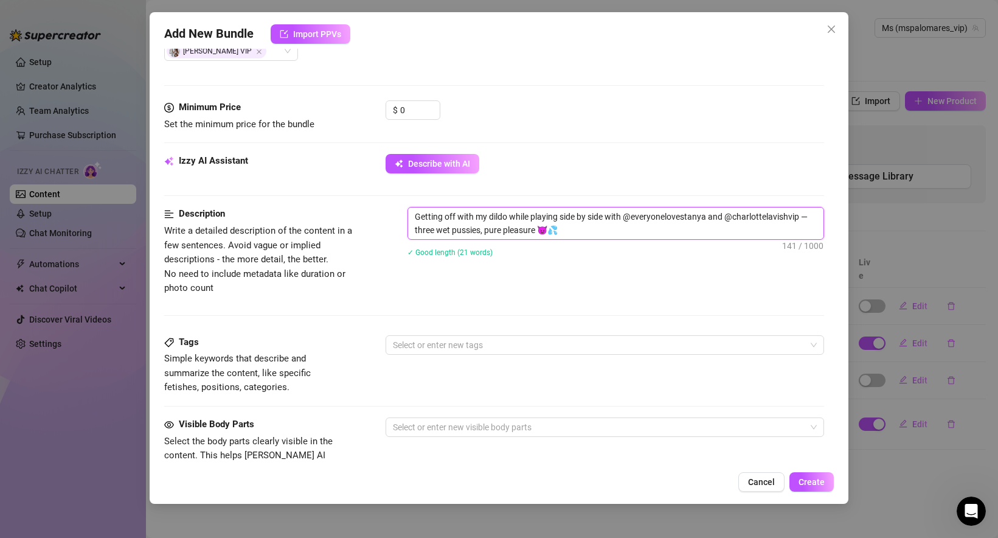
scroll to position [0, 0]
click at [436, 343] on div at bounding box center [598, 344] width 421 height 17
type textarea "Getting off with my dildo while playing side by side with @everyonelovestanya a…"
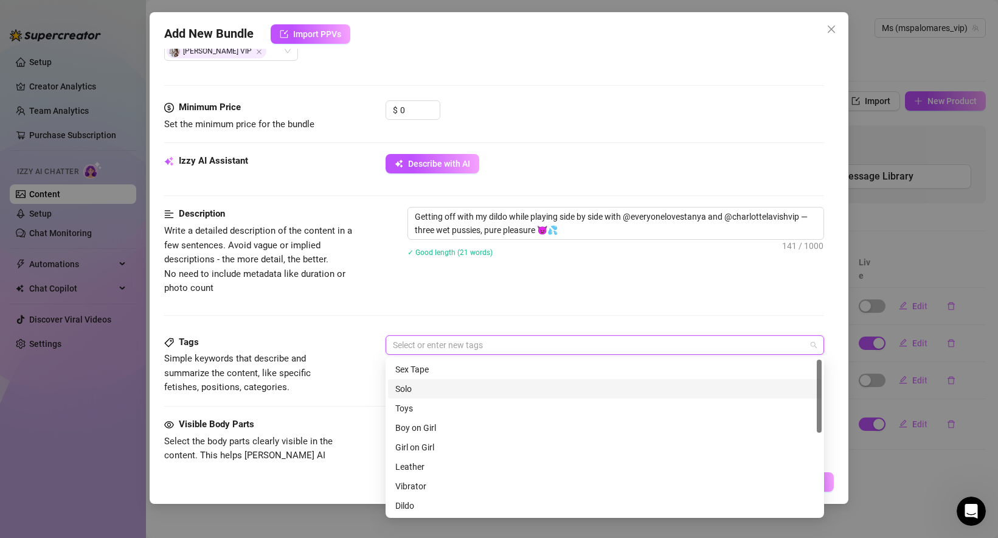
click at [424, 391] on div "Solo" at bounding box center [604, 388] width 419 height 13
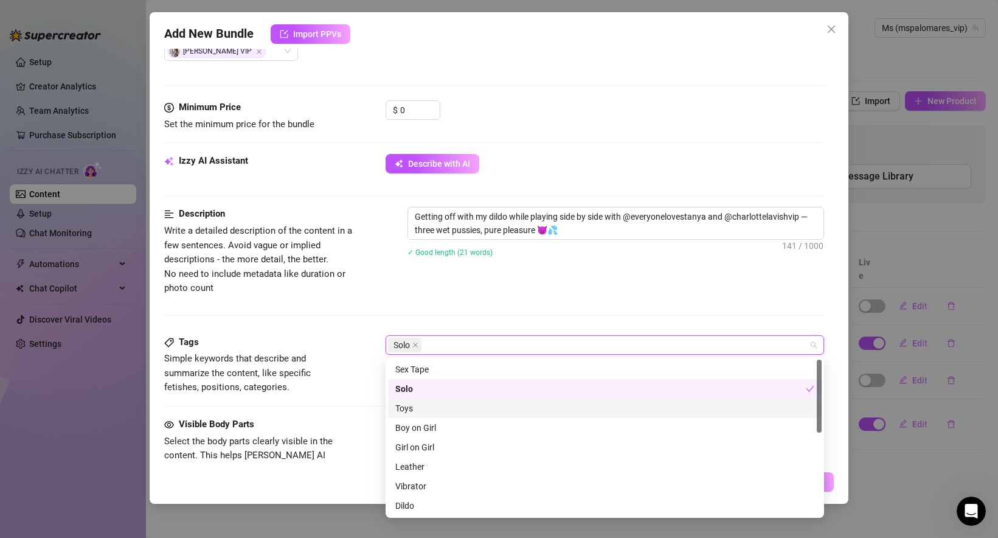
click at [434, 409] on div "Toys" at bounding box center [604, 407] width 419 height 13
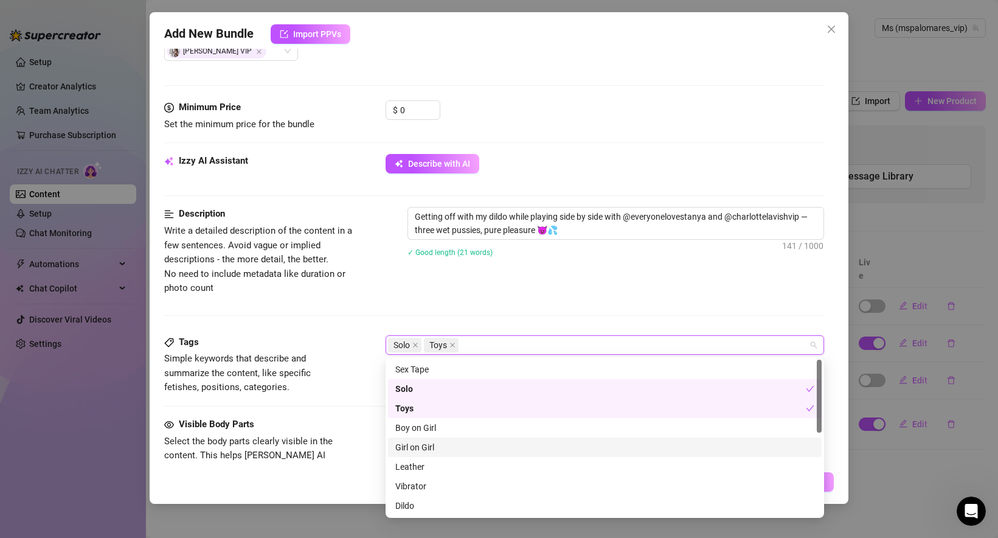
click at [439, 448] on div "Girl on Girl" at bounding box center [604, 446] width 419 height 13
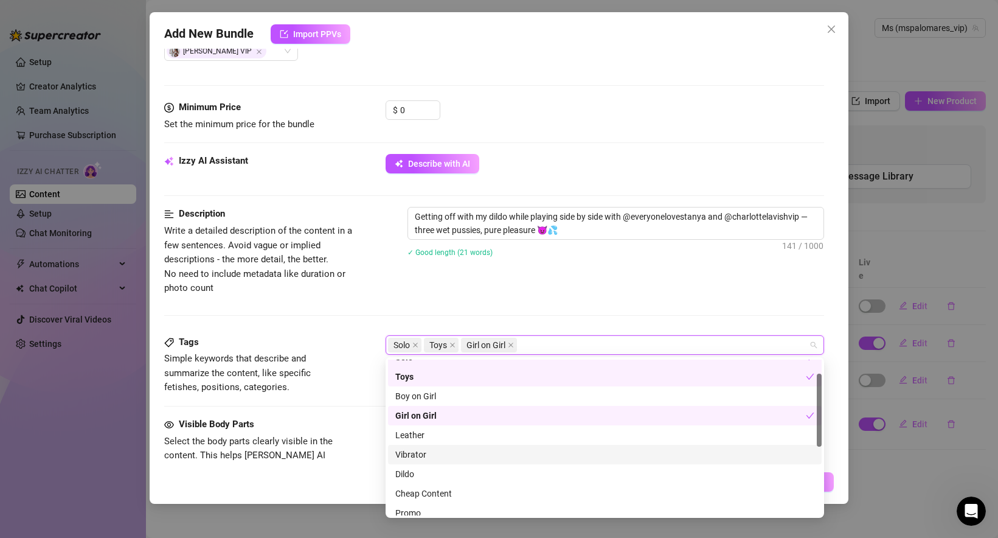
scroll to position [33, 0]
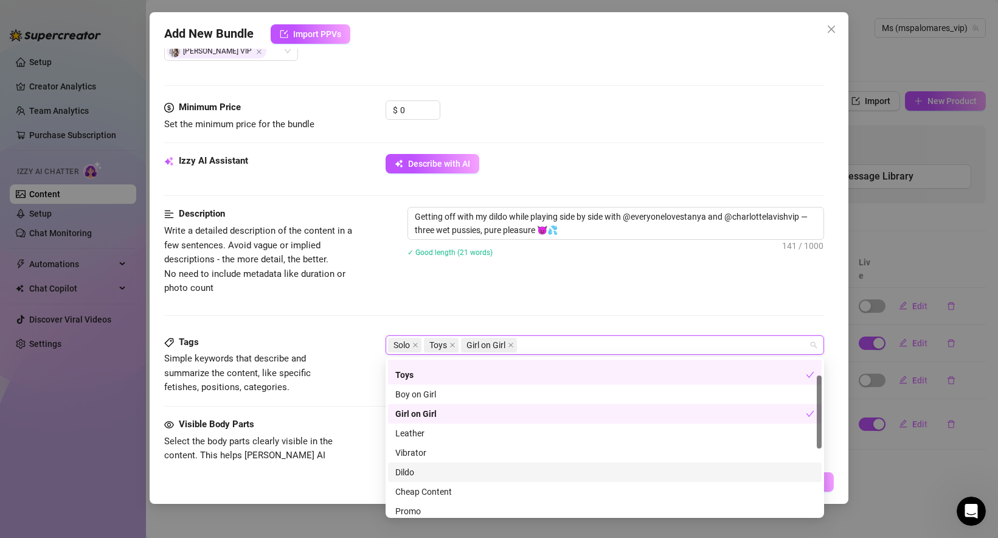
click at [431, 468] on div "Dildo" at bounding box center [604, 471] width 419 height 13
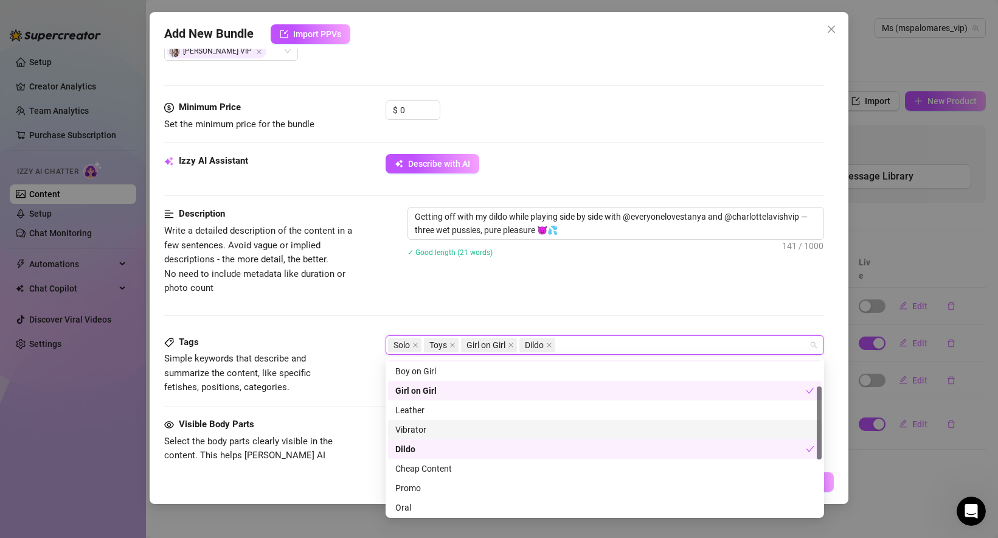
click at [429, 427] on div "Vibrator" at bounding box center [604, 429] width 419 height 13
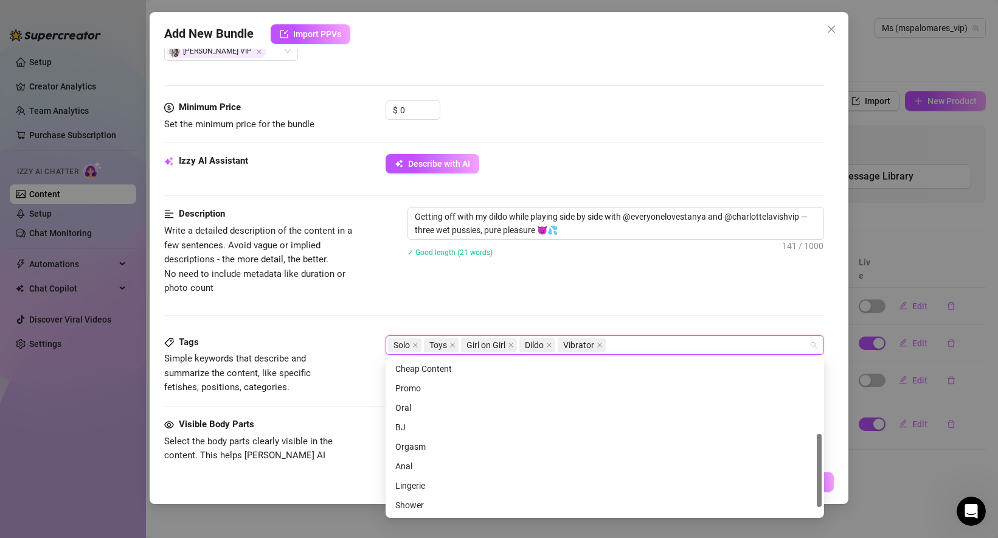
scroll to position [158, 0]
click at [438, 447] on div "Orgasm" at bounding box center [604, 445] width 419 height 13
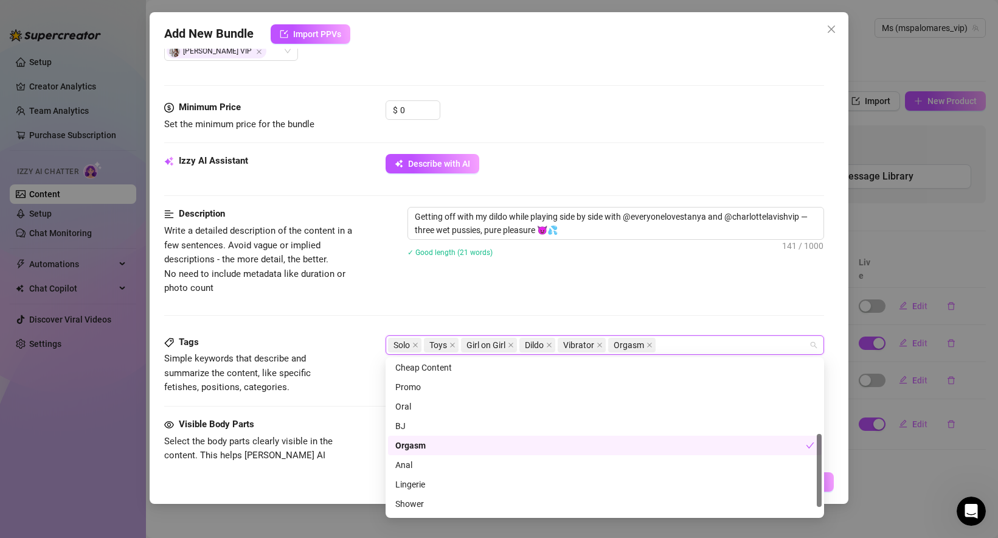
scroll to position [175, 0]
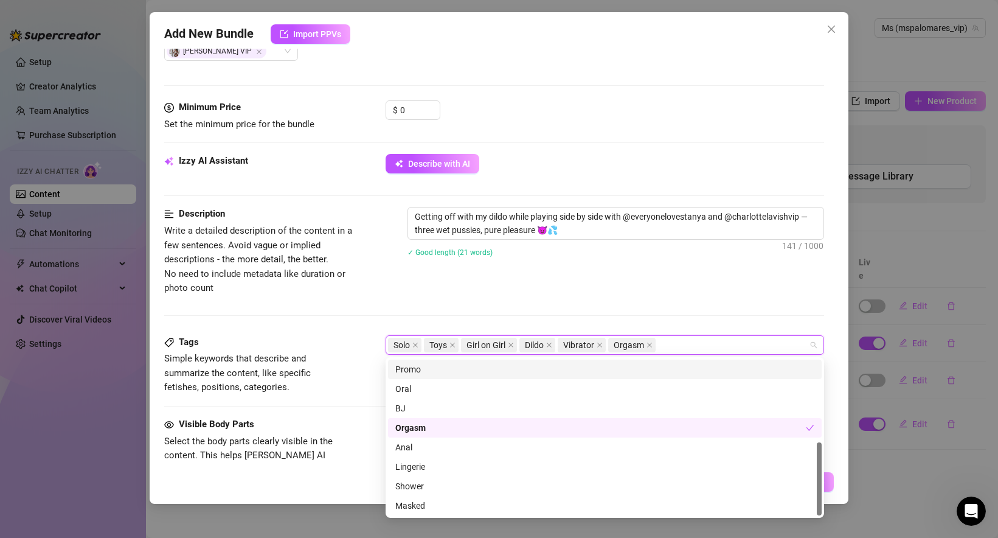
click at [682, 275] on div "Description Write a detailed description of the content in a few sentences. Avo…" at bounding box center [494, 251] width 660 height 88
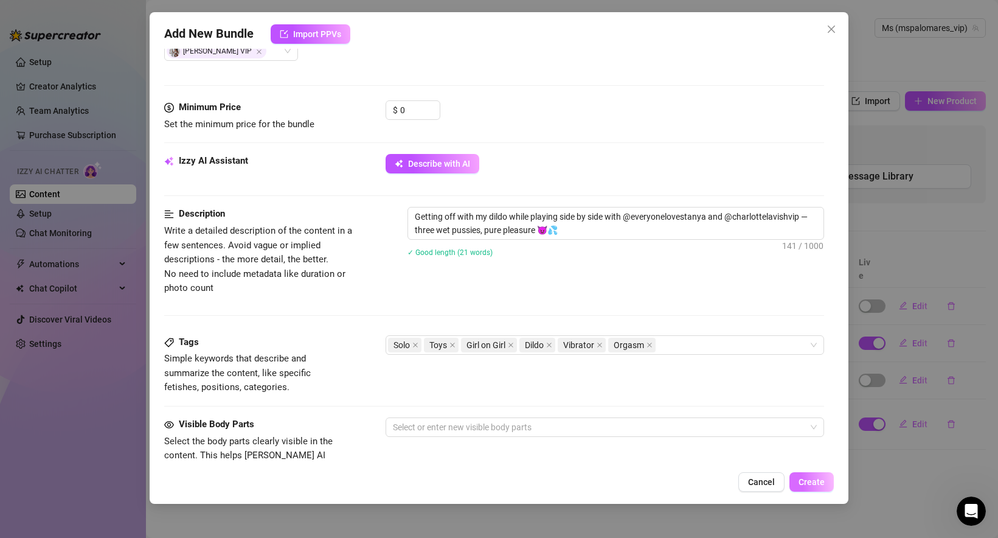
click at [818, 479] on span "Create" at bounding box center [812, 482] width 26 height 10
click at [409, 111] on input "0" at bounding box center [420, 110] width 40 height 18
drag, startPoint x: 411, startPoint y: 109, endPoint x: 395, endPoint y: 109, distance: 16.4
click at [394, 109] on div "$ 0" at bounding box center [413, 109] width 55 height 19
type input "15"
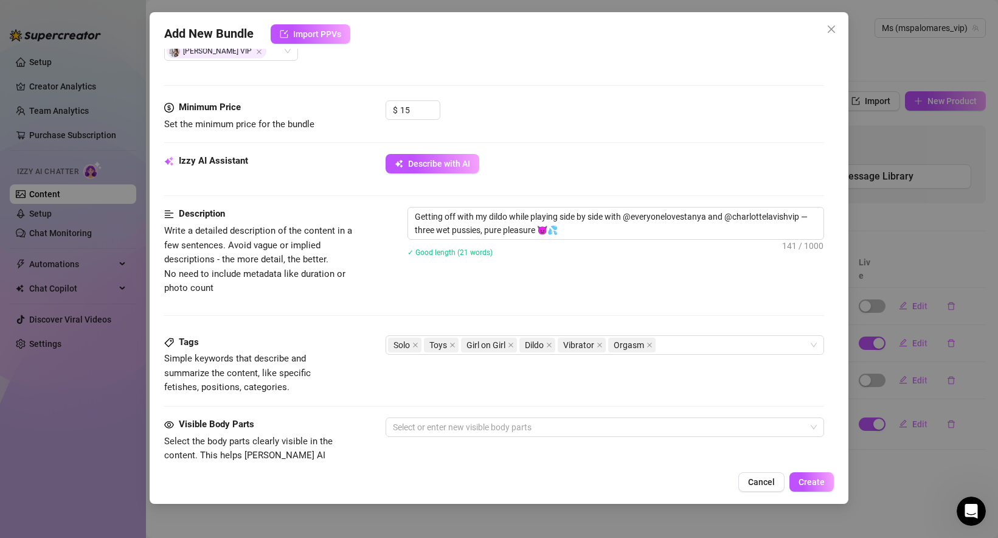
click at [500, 114] on div "$ 15" at bounding box center [605, 115] width 439 height 30
click at [817, 477] on span "Create" at bounding box center [812, 482] width 26 height 10
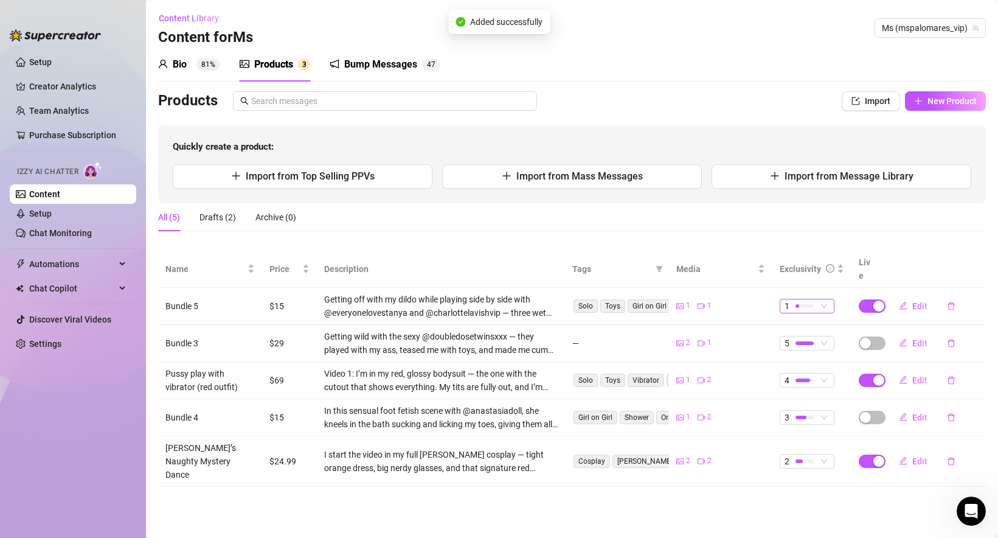
click at [814, 299] on div "1" at bounding box center [801, 305] width 32 height 13
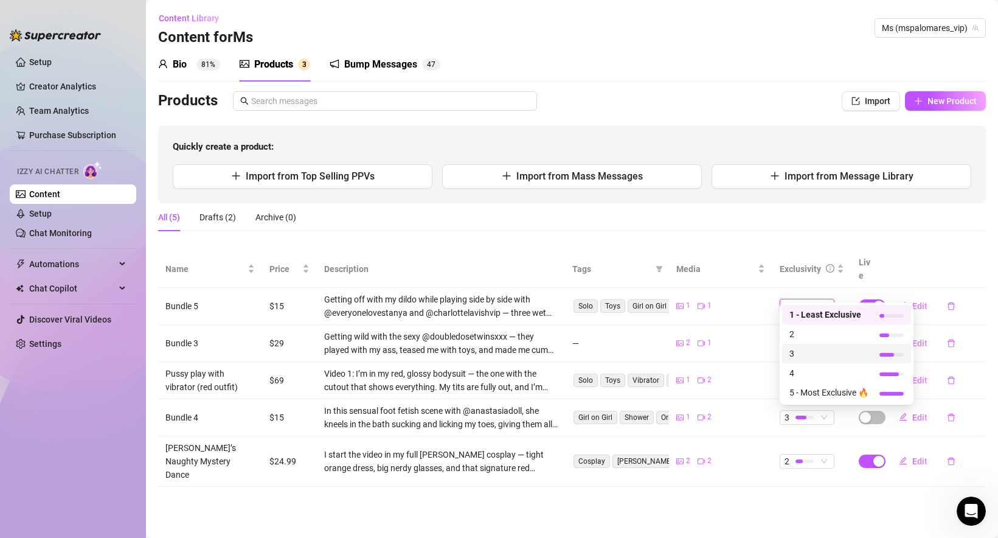
click at [720, 495] on main "Content Library Content for Ms Ms (mspalomares_vip) Bio 81% Products 3 Bump Mes…" at bounding box center [572, 269] width 852 height 538
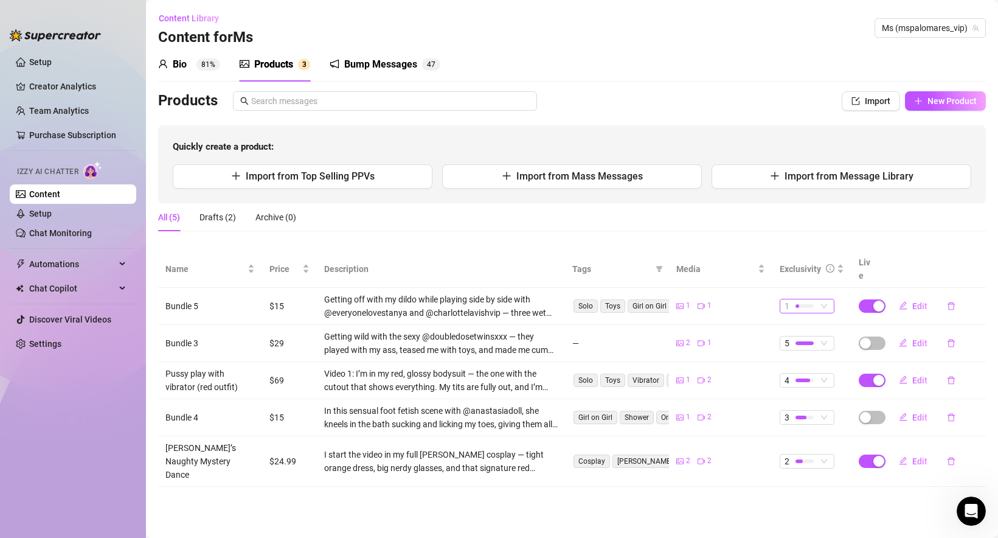
click at [816, 299] on div "1" at bounding box center [801, 305] width 32 height 13
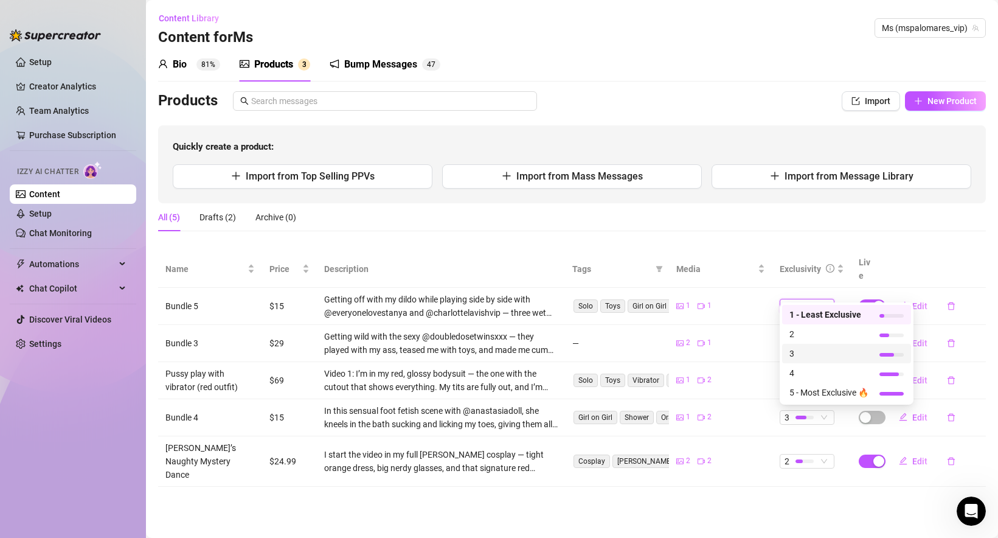
click at [848, 352] on span "3" at bounding box center [829, 353] width 79 height 13
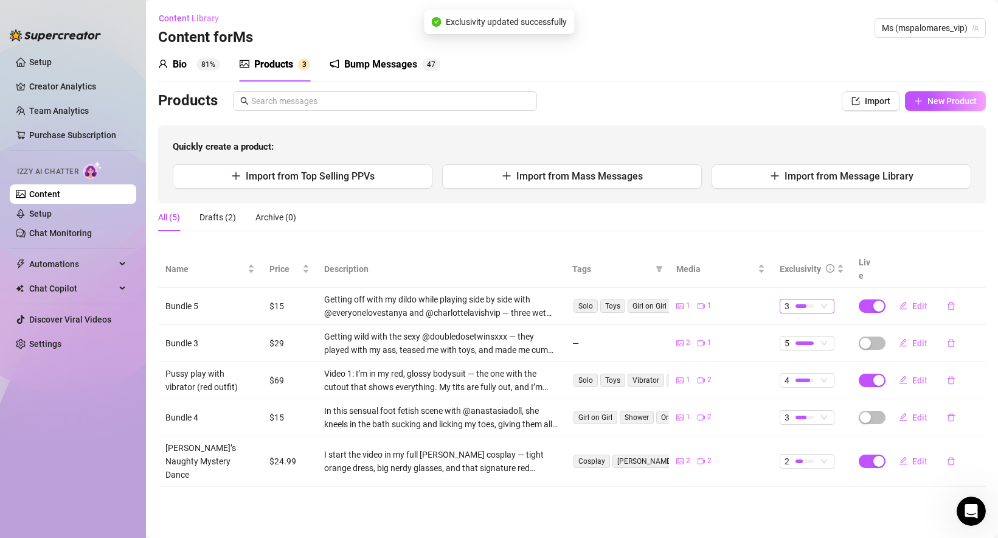
click at [813, 299] on td "3" at bounding box center [812, 306] width 79 height 37
click at [822, 299] on span "3" at bounding box center [807, 305] width 45 height 13
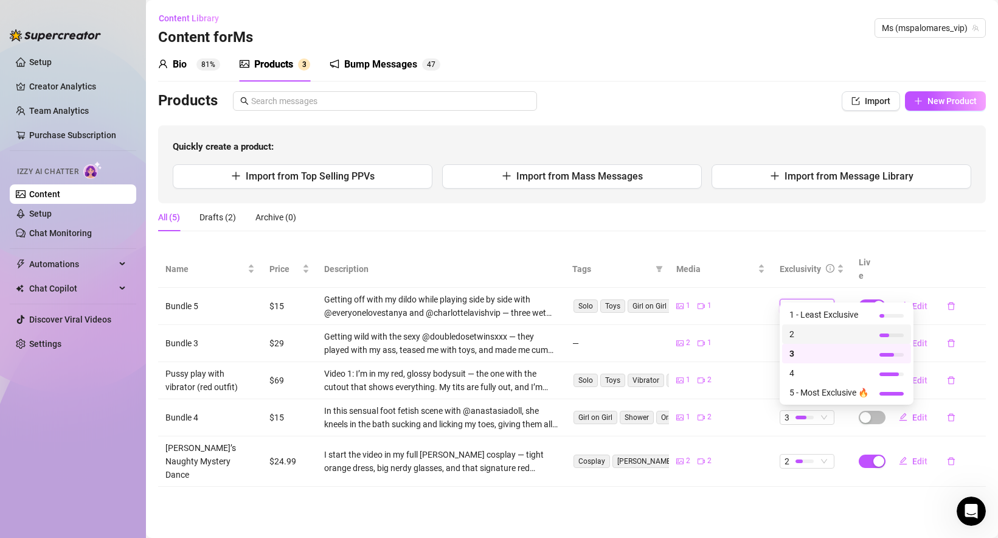
click at [725, 505] on main "Content Library Content for Ms Ms (mspalomares_vip) Bio 81% Products 3 Bump Mes…" at bounding box center [572, 269] width 852 height 538
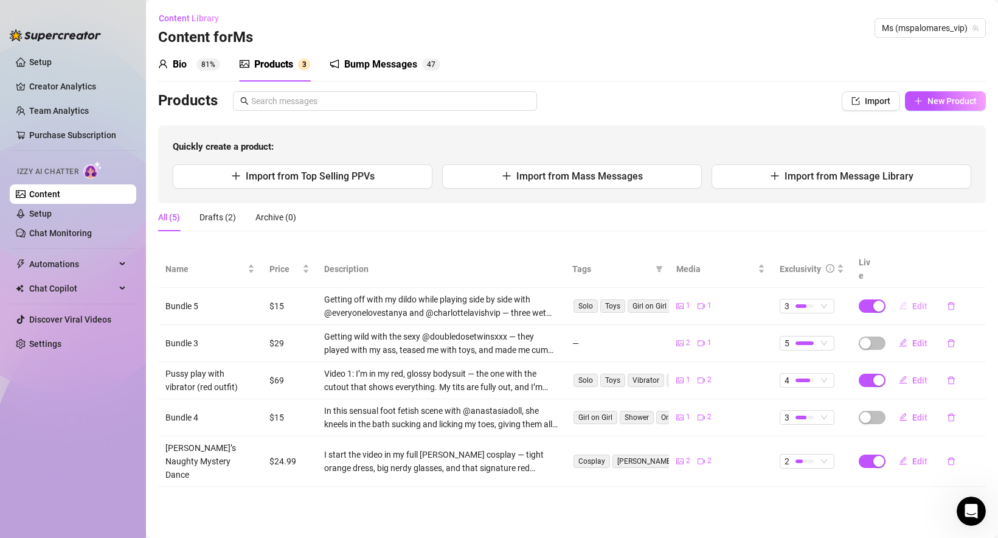
click at [913, 301] on span "Edit" at bounding box center [919, 306] width 15 height 10
type textarea "Type your message here..."
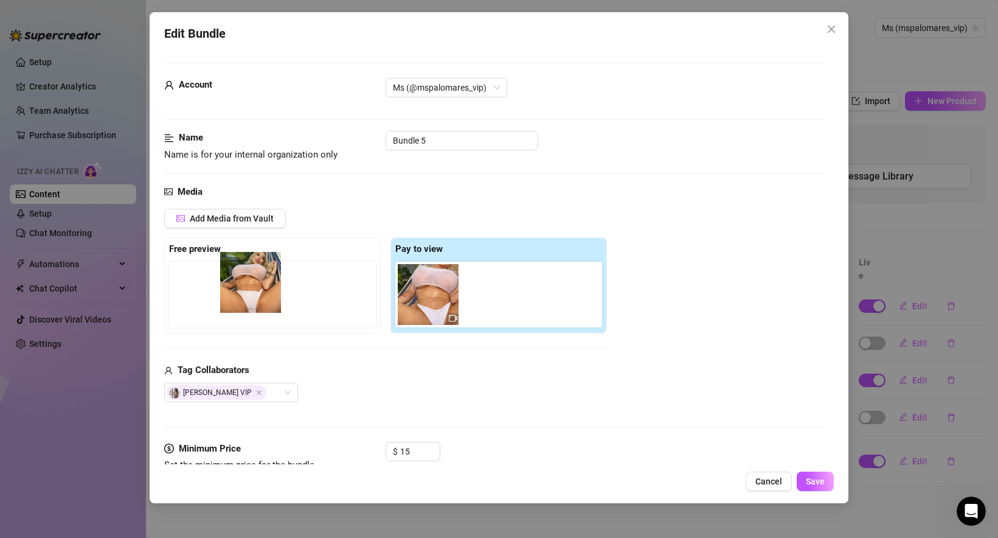
drag, startPoint x: 486, startPoint y: 291, endPoint x: 237, endPoint y: 284, distance: 248.9
click at [237, 284] on div "Free preview Pay to view" at bounding box center [385, 285] width 443 height 96
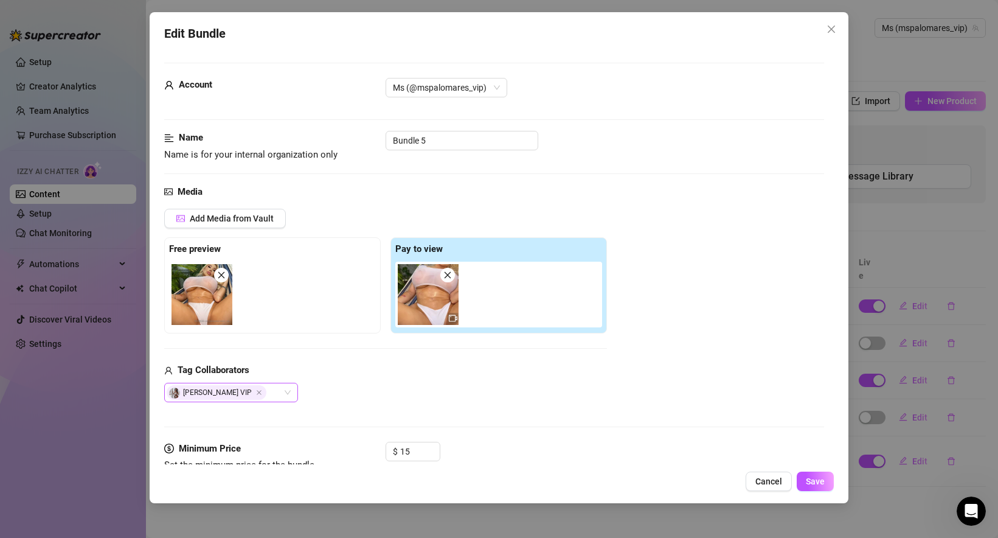
click at [289, 395] on div "[PERSON_NAME] VIP" at bounding box center [231, 392] width 134 height 19
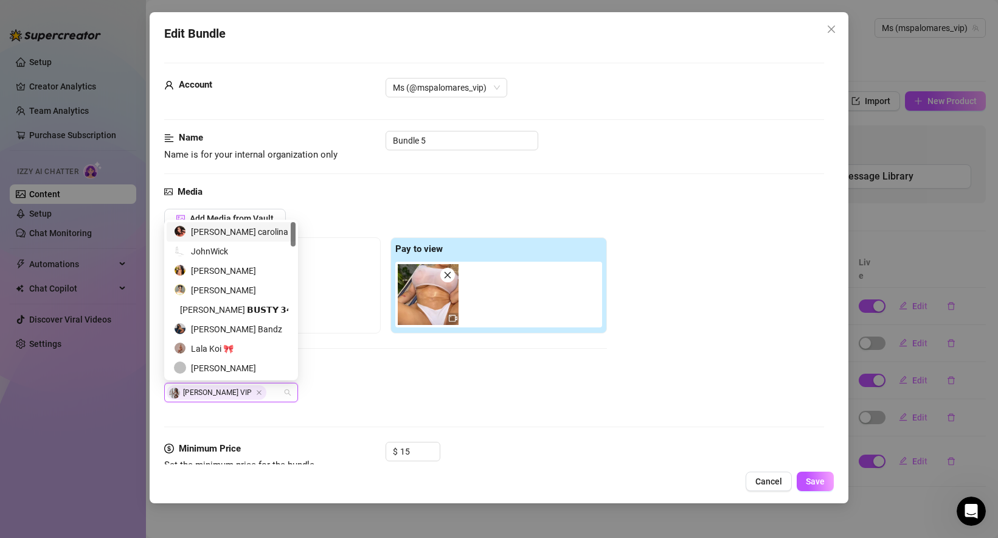
type input "е"
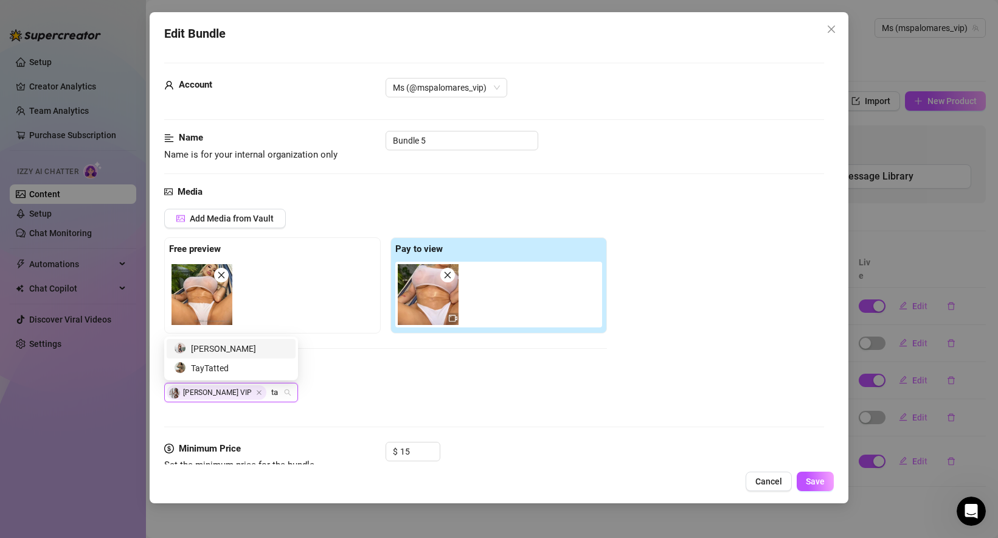
type input "t"
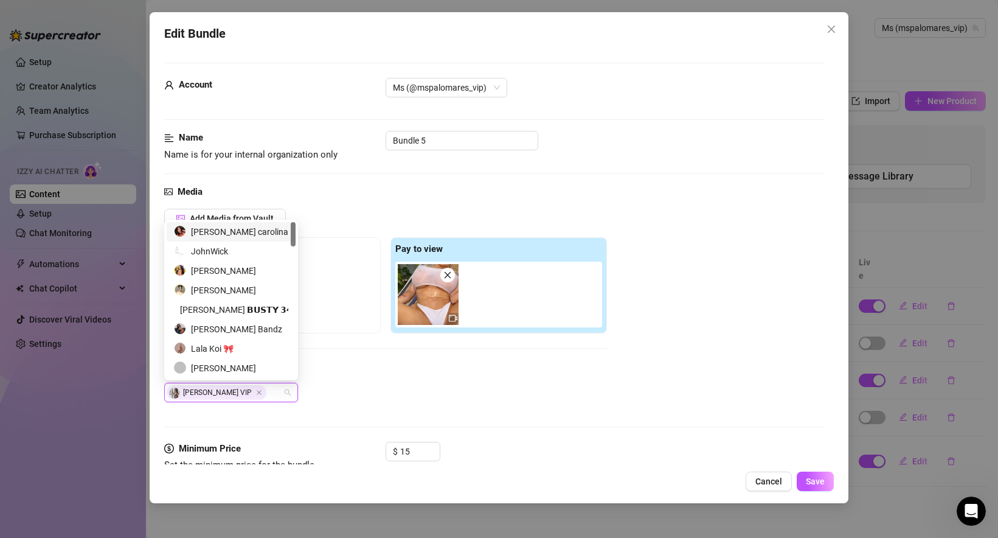
click at [395, 393] on div "[PERSON_NAME] VIP" at bounding box center [385, 392] width 443 height 19
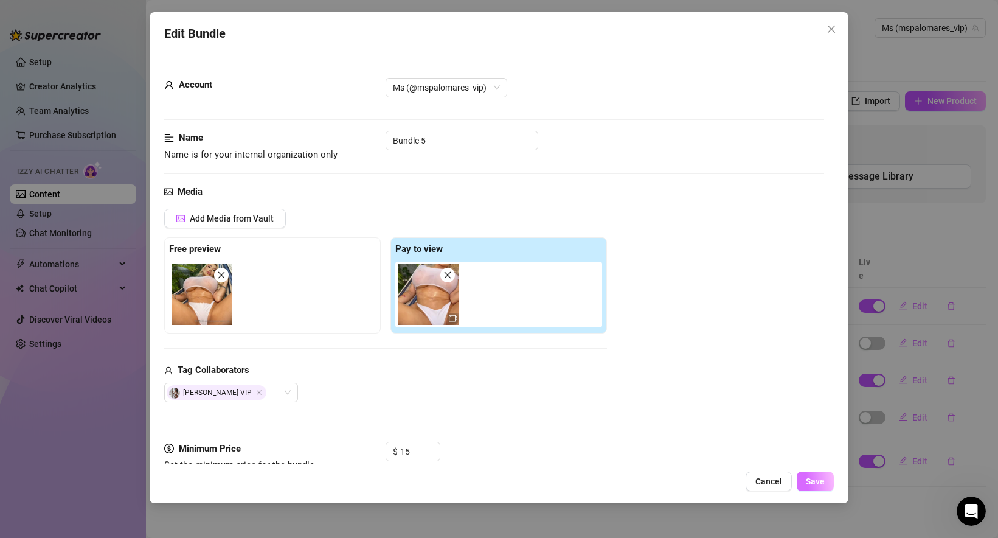
click at [814, 484] on span "Save" at bounding box center [815, 481] width 19 height 10
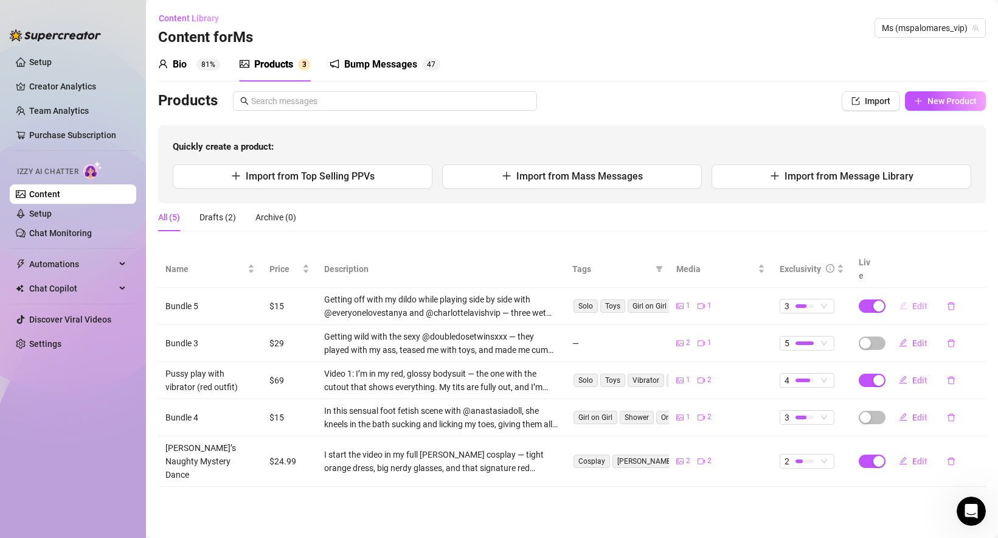
click at [911, 296] on button "Edit" at bounding box center [913, 305] width 48 height 19
type textarea "Type your message here..."
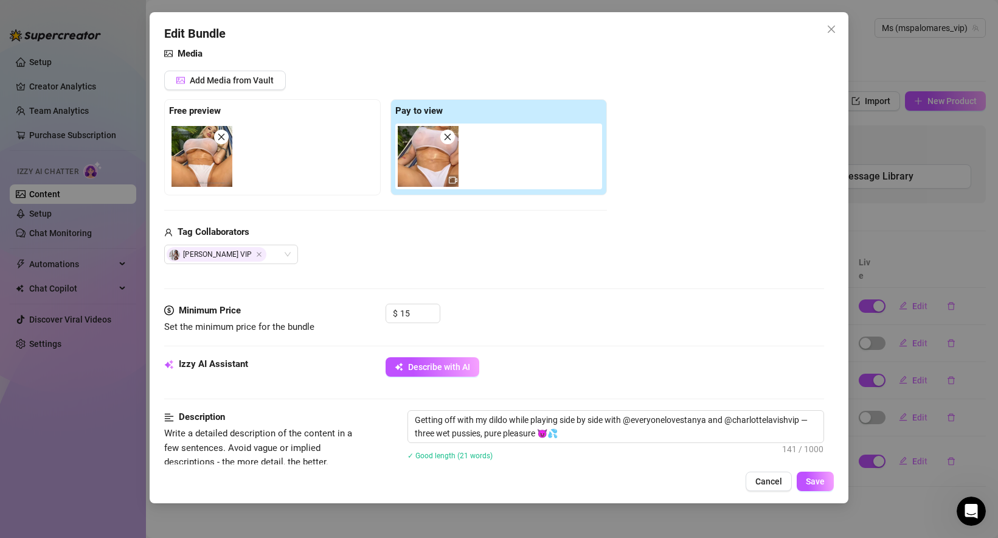
scroll to position [143, 0]
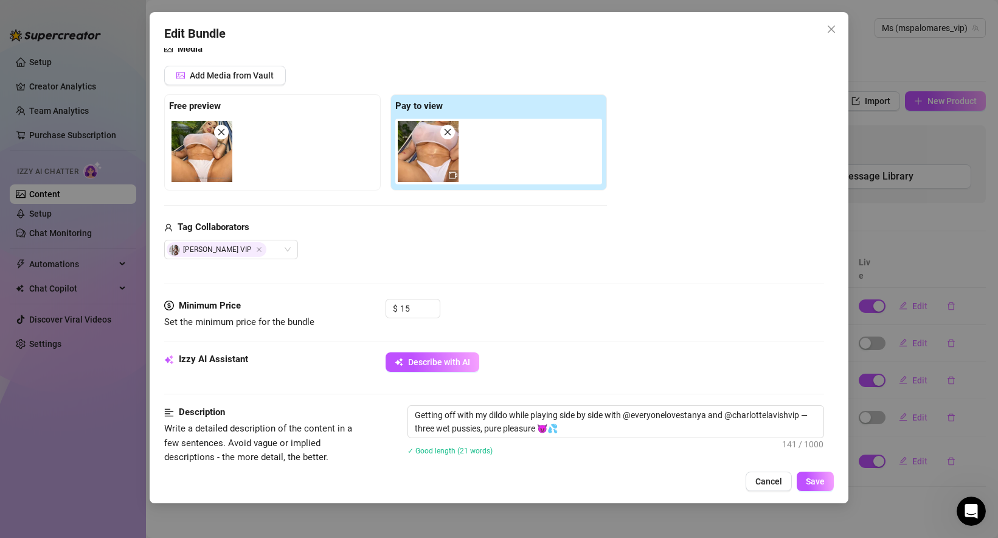
click at [281, 225] on div "Tag Collaborators" at bounding box center [385, 227] width 443 height 15
click at [285, 252] on div "[PERSON_NAME] VIP" at bounding box center [231, 249] width 134 height 19
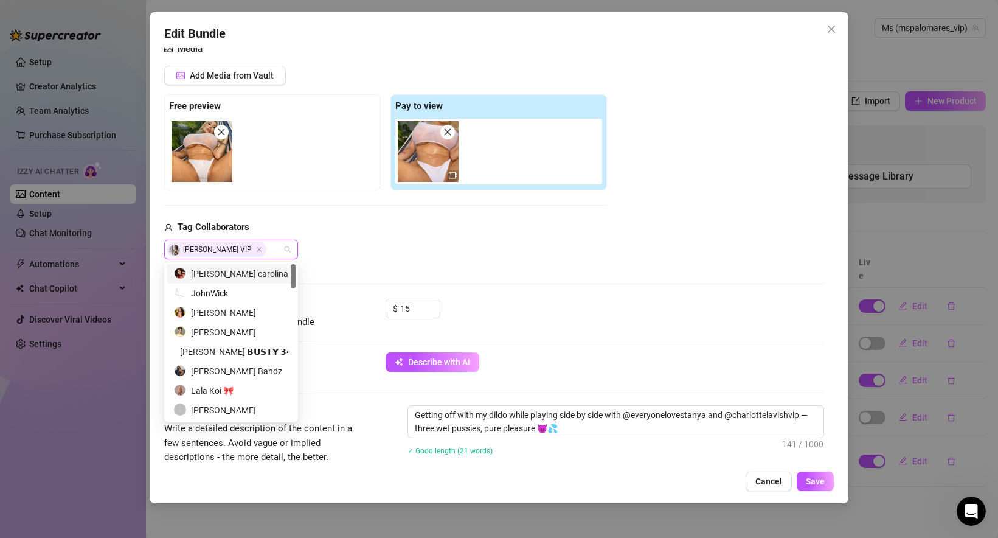
paste input "[PERSON_NAME] 🌻"
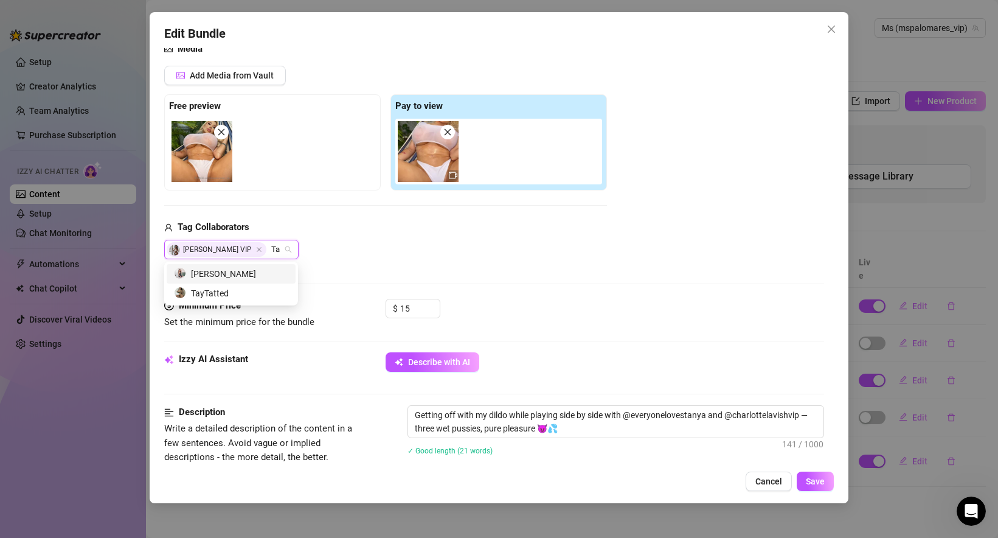
type input "T"
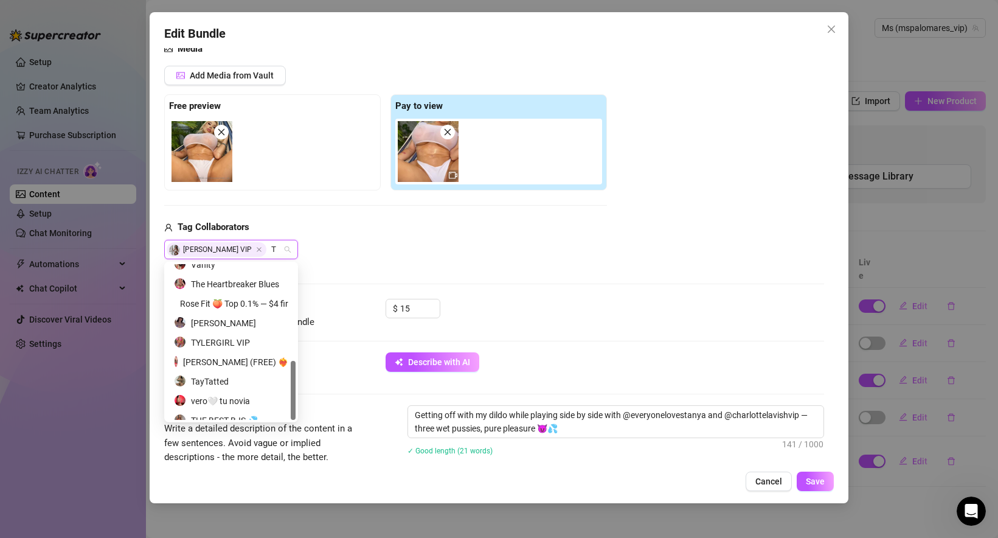
scroll to position [253, 0]
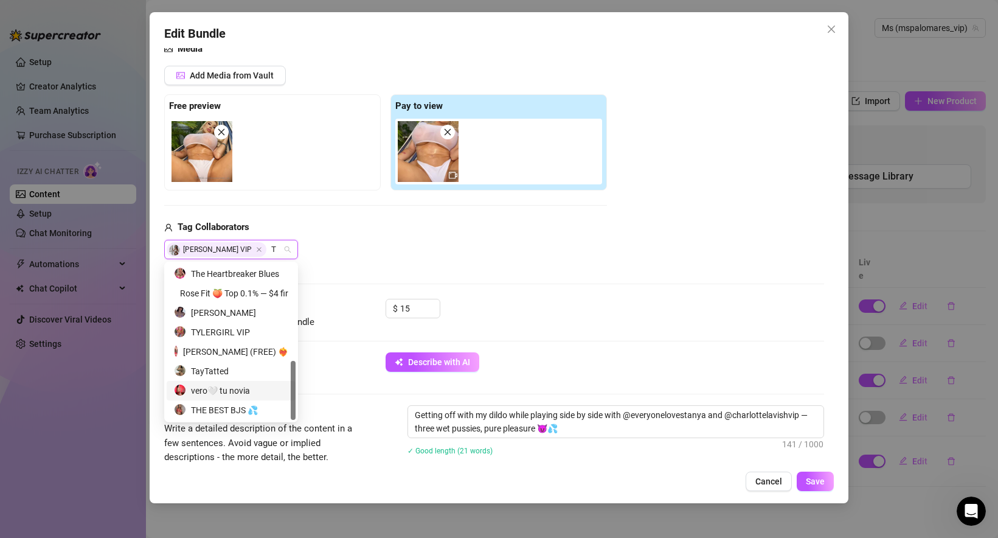
click at [384, 256] on div "[PERSON_NAME] VIP T T" at bounding box center [385, 249] width 443 height 19
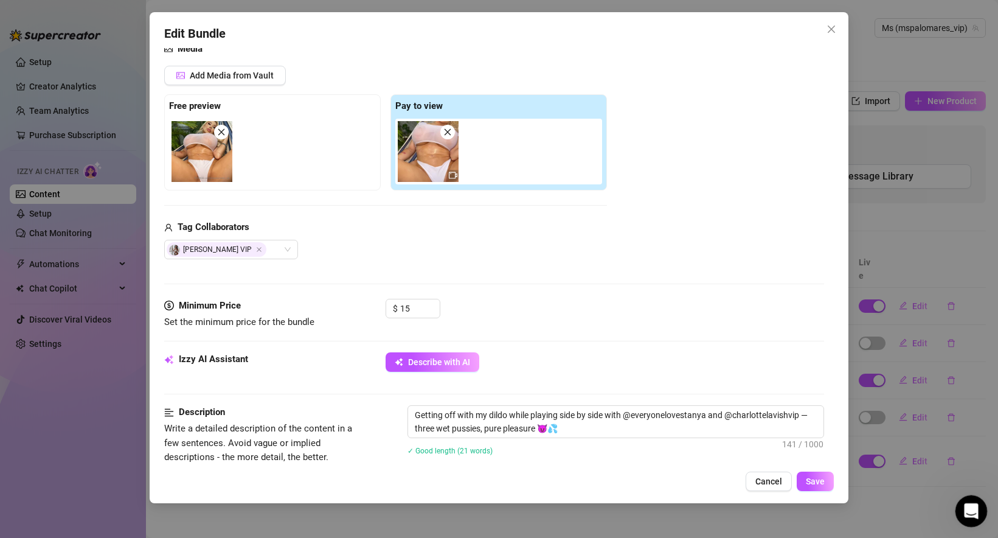
click at [978, 511] on div "Open Intercom Messenger" at bounding box center [970, 509] width 40 height 40
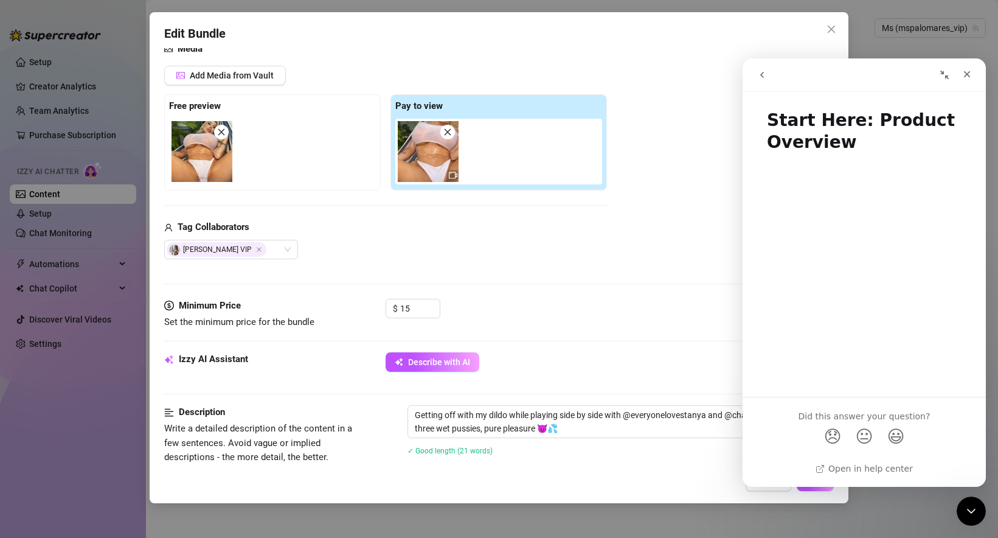
drag, startPoint x: 251, startPoint y: 228, endPoint x: 179, endPoint y: 227, distance: 71.2
click at [179, 227] on div "Tag Collaborators" at bounding box center [385, 227] width 443 height 15
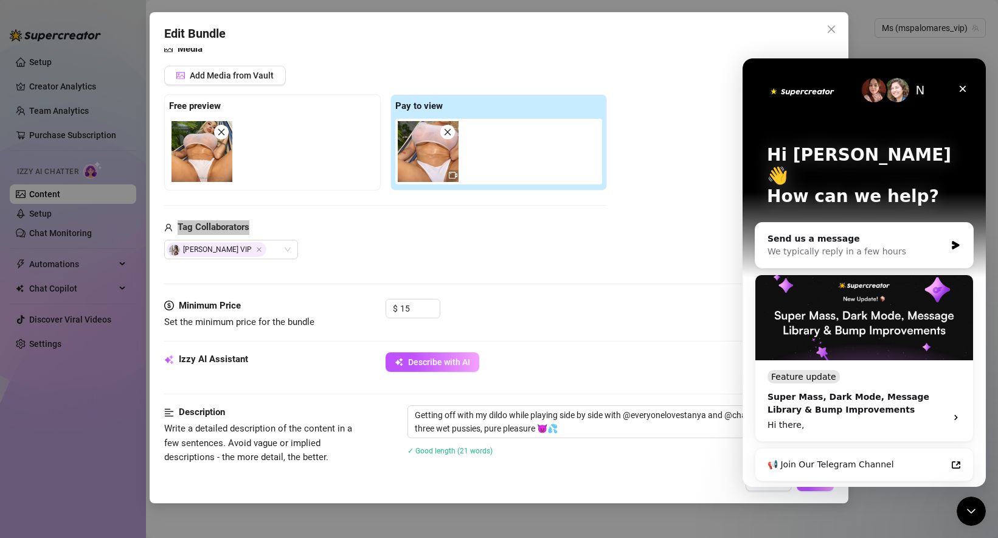
click at [836, 245] on div "We typically reply in a few hours" at bounding box center [857, 251] width 178 height 13
click at [950, 224] on div "Send us a message We typically reply in a few hours" at bounding box center [864, 245] width 218 height 45
click at [960, 223] on div "Send us a message We typically reply in a few hours" at bounding box center [864, 245] width 218 height 45
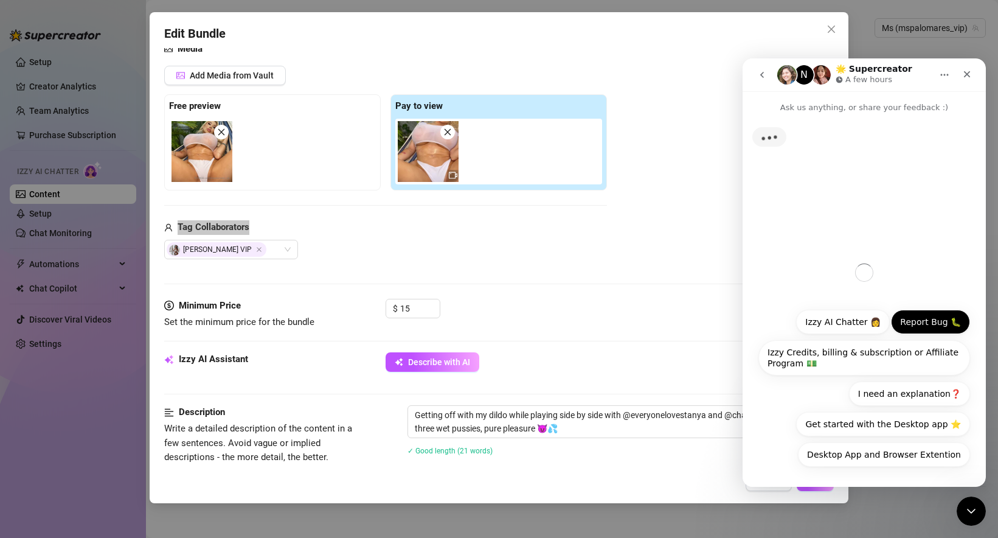
click at [931, 323] on button "Report Bug 🐛" at bounding box center [930, 322] width 79 height 24
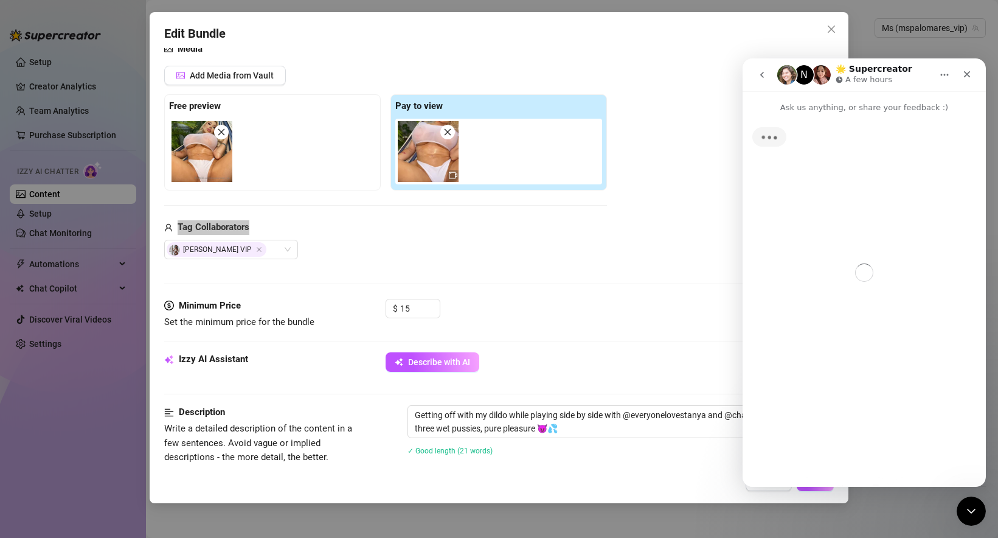
click at [869, 261] on div "Typing" at bounding box center [864, 295] width 243 height 363
click at [849, 359] on div "Typing" at bounding box center [864, 295] width 243 height 363
click at [762, 74] on icon "go back" at bounding box center [762, 75] width 4 height 6
click at [565, 225] on div "Tag Collaborators" at bounding box center [385, 227] width 443 height 15
drag, startPoint x: 968, startPoint y: 74, endPoint x: 1692, endPoint y: 559, distance: 870.7
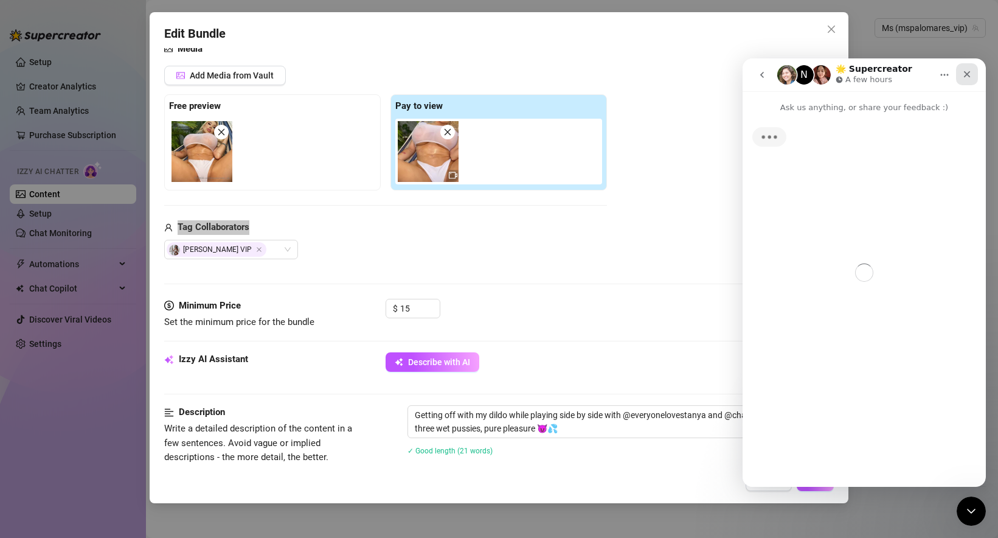
click at [968, 74] on icon "Close" at bounding box center [967, 74] width 10 height 10
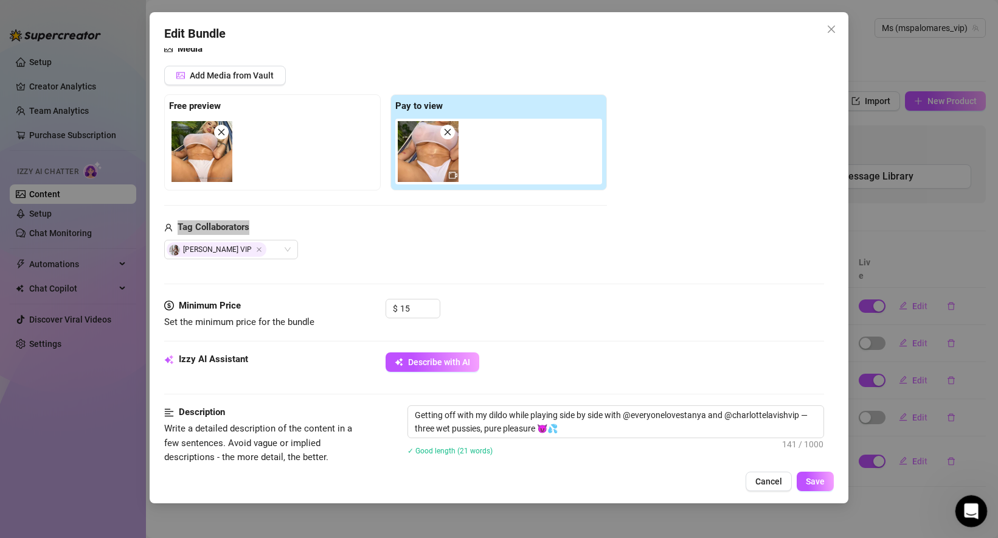
click at [982, 513] on div "Open Intercom Messenger" at bounding box center [970, 509] width 40 height 40
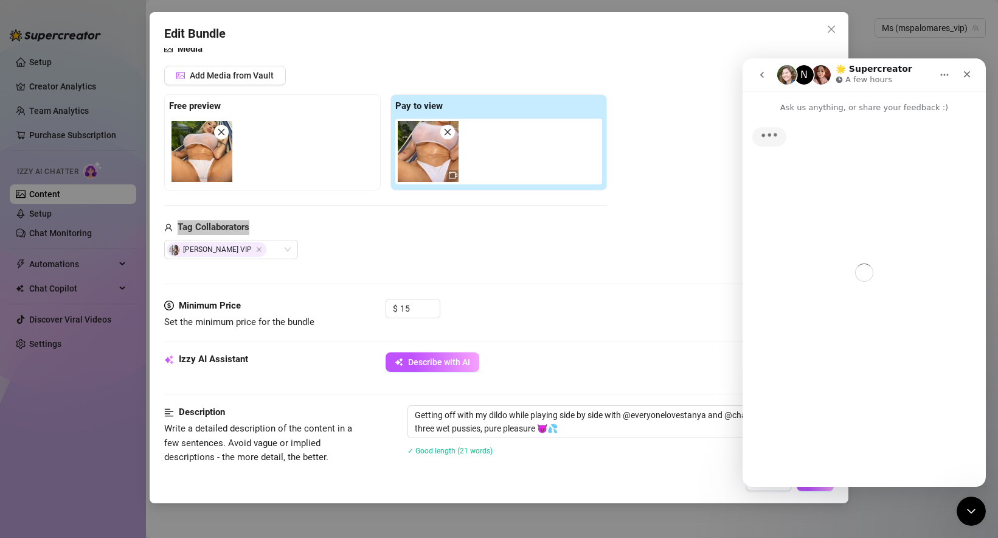
click at [816, 202] on div "Typing" at bounding box center [864, 295] width 243 height 363
click at [969, 76] on icon "Close" at bounding box center [967, 74] width 7 height 7
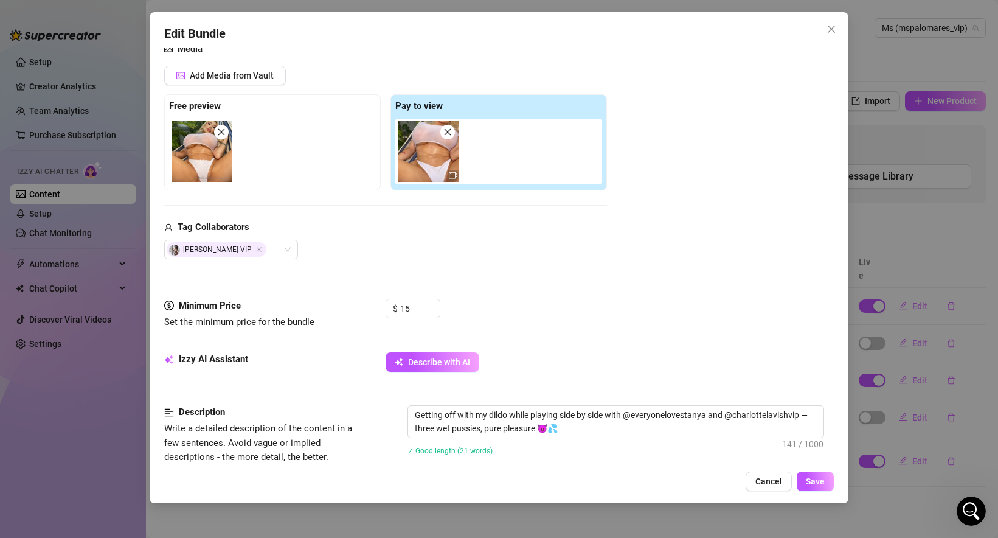
scroll to position [507, 0]
